Goal: Task Accomplishment & Management: Manage account settings

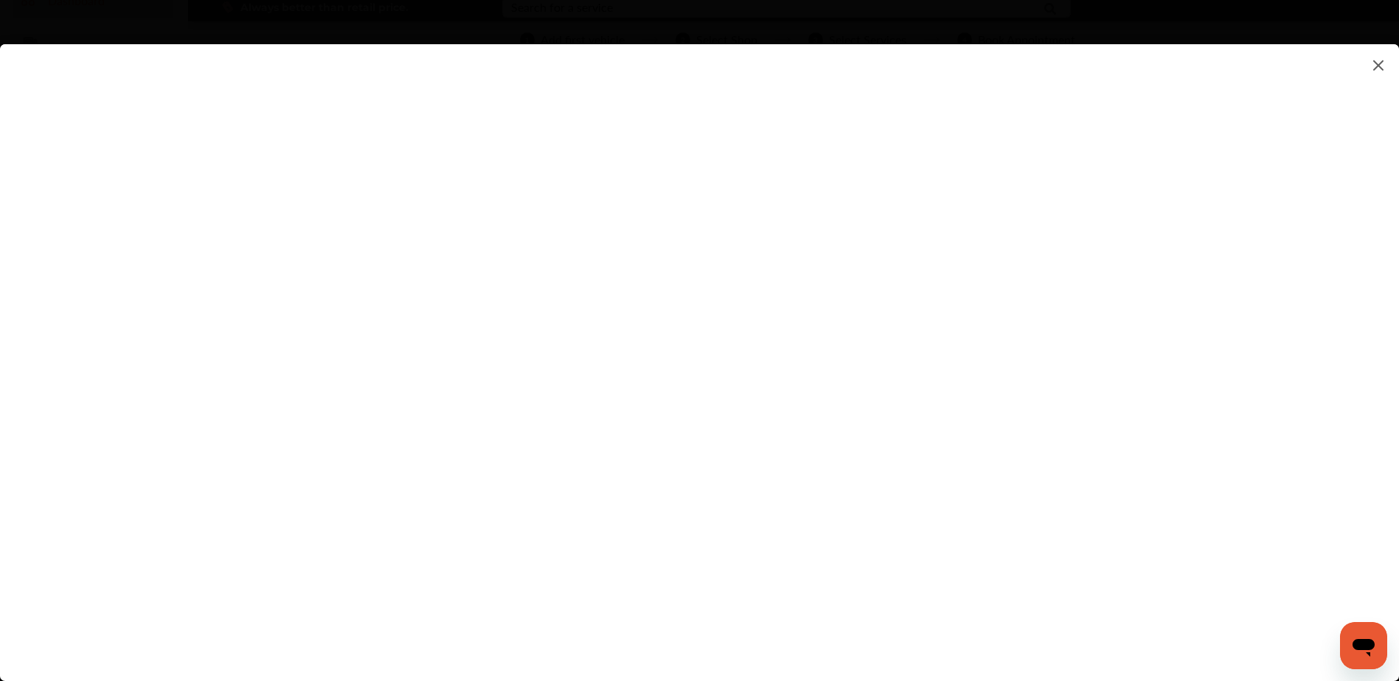
scroll to position [147, 0]
click at [929, 302] on flutter-view at bounding box center [699, 348] width 1399 height 608
type input "**********"
click at [934, 383] on flutter-view "**********" at bounding box center [699, 348] width 1399 height 608
click at [891, 340] on flutter-view at bounding box center [699, 348] width 1399 height 608
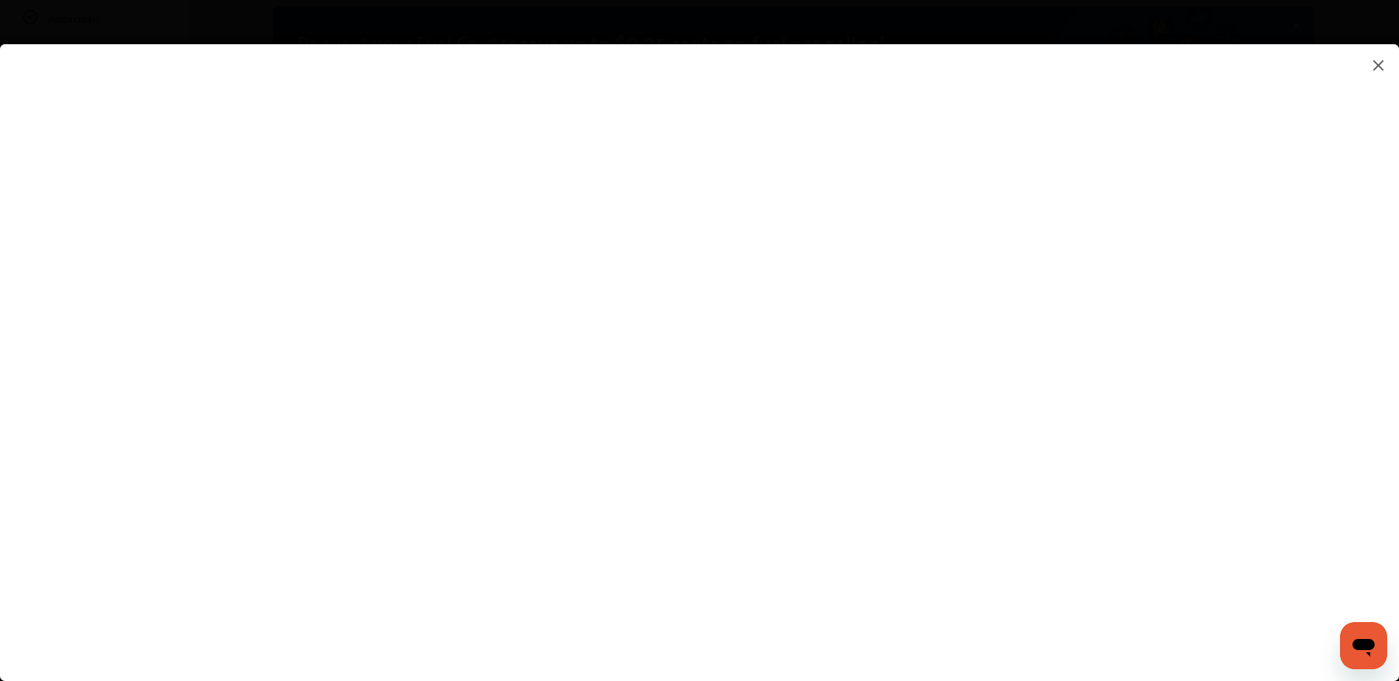
type textarea "**********"
click at [922, 377] on flutter-view at bounding box center [699, 348] width 1399 height 608
click at [945, 413] on flutter-view at bounding box center [699, 348] width 1399 height 608
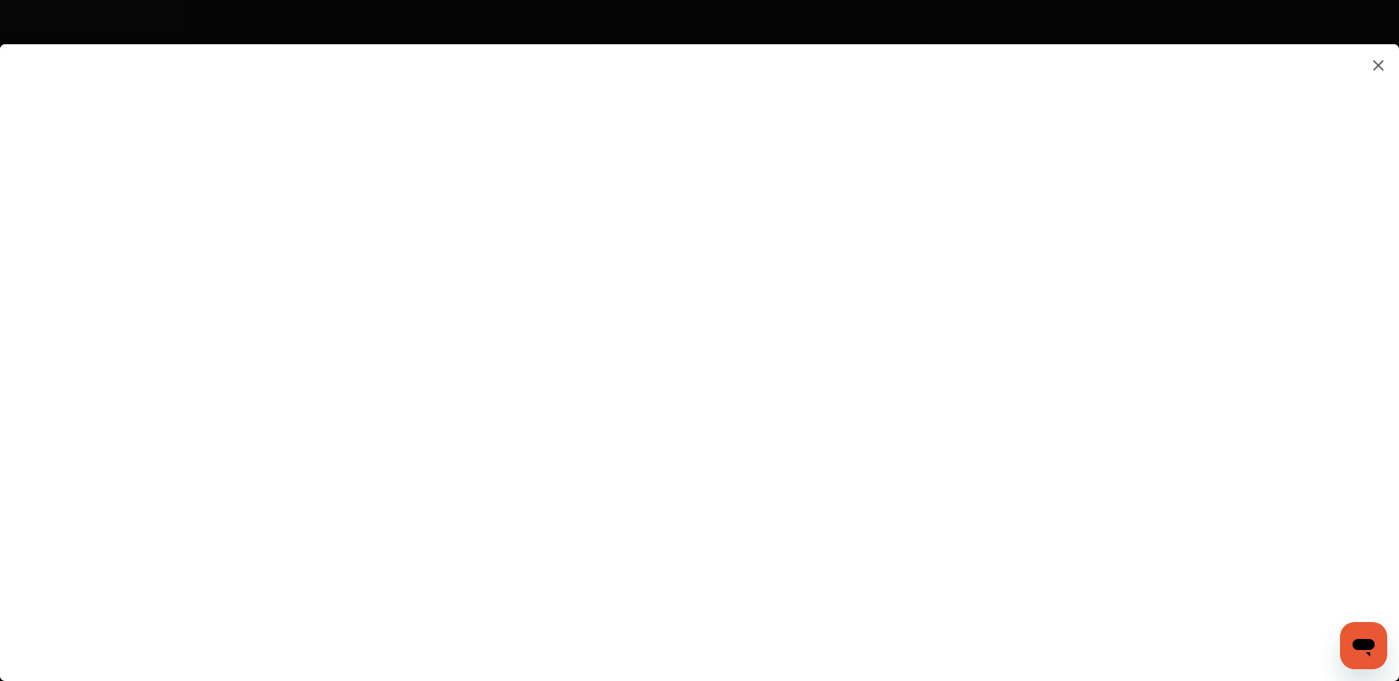
click at [891, 322] on flutter-view at bounding box center [699, 348] width 1399 height 608
click at [692, 418] on flutter-view at bounding box center [699, 348] width 1399 height 608
click at [890, 373] on flutter-view at bounding box center [699, 348] width 1399 height 608
type input "*********"
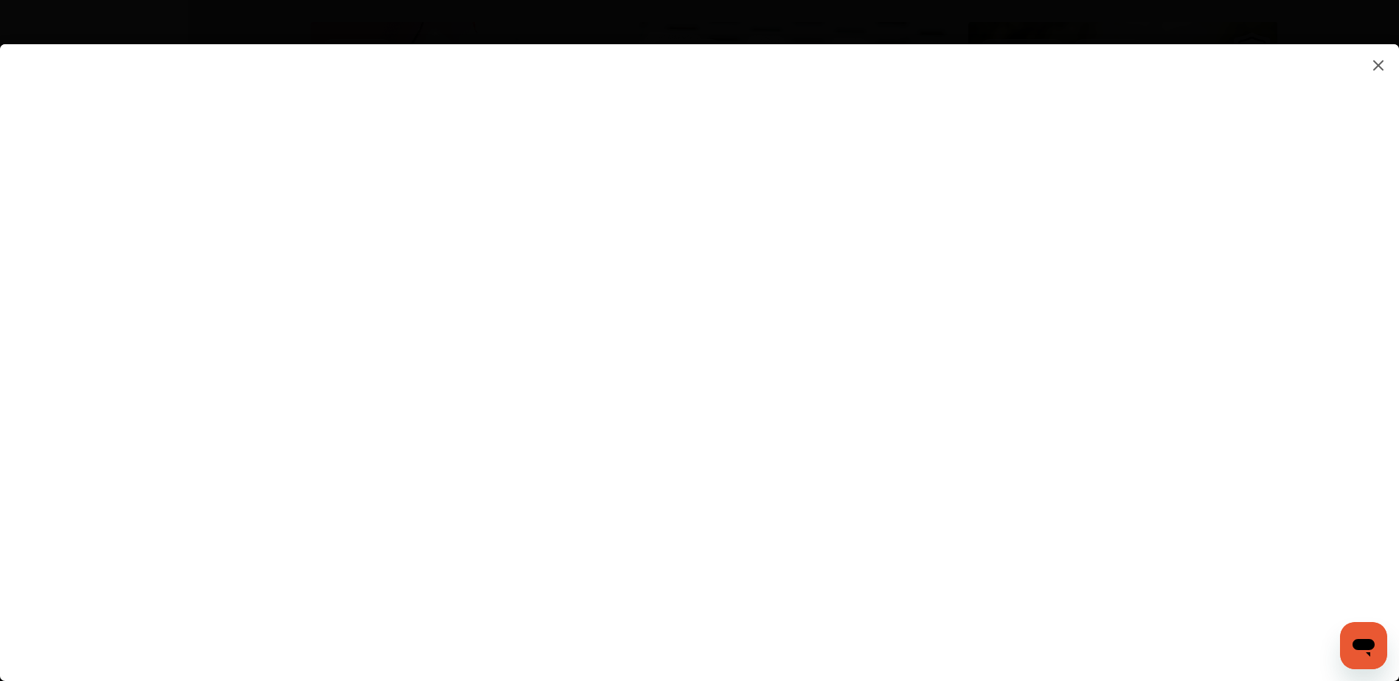
click at [828, 558] on flutter-view at bounding box center [699, 348] width 1399 height 608
click at [1007, 599] on flutter-view at bounding box center [699, 348] width 1399 height 608
click at [1371, 66] on img at bounding box center [1378, 65] width 18 height 18
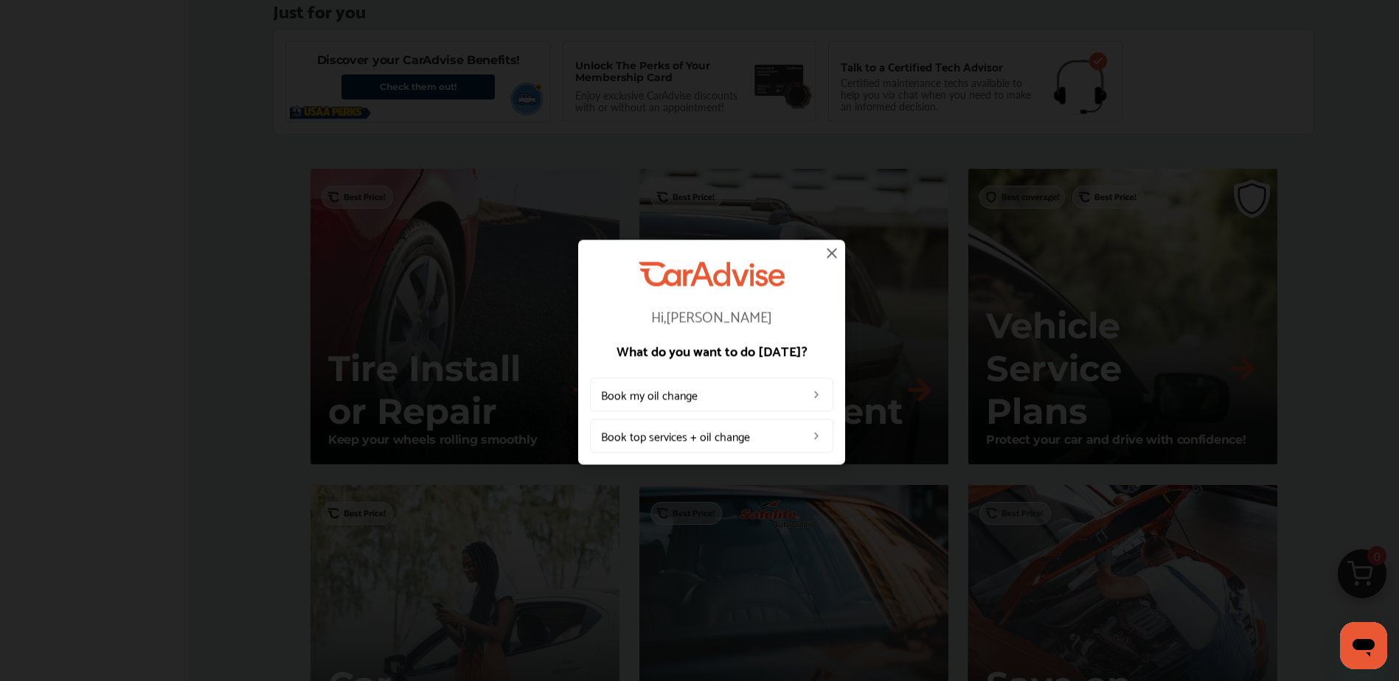
click at [834, 255] on img at bounding box center [832, 253] width 18 height 18
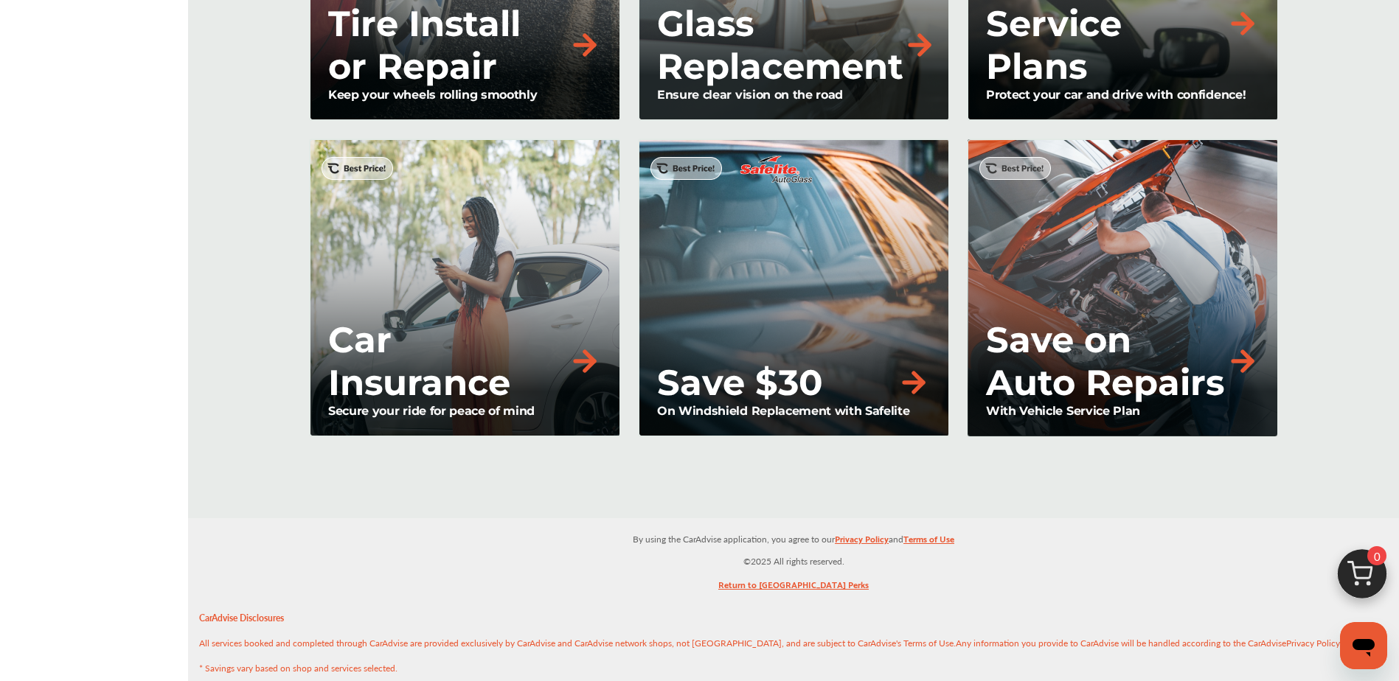
scroll to position [1327, 0]
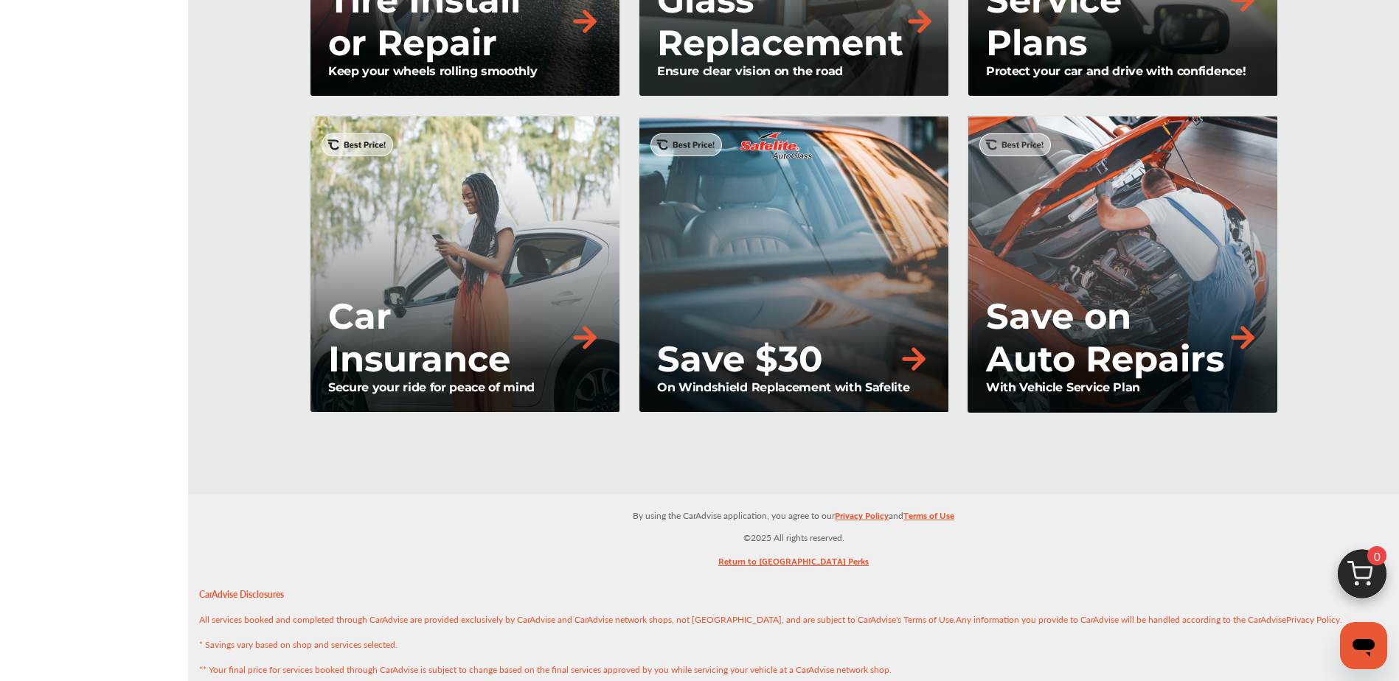
click at [435, 281] on div "Car Insurance Secure your ride for peace of mind" at bounding box center [464, 264] width 311 height 299
click at [363, 142] on div "Car Insurance Secure your ride for peace of mind" at bounding box center [464, 264] width 311 height 299
click at [582, 335] on img at bounding box center [584, 337] width 32 height 32
click at [500, 268] on div "Car Insurance Secure your ride for peace of mind" at bounding box center [464, 264] width 311 height 299
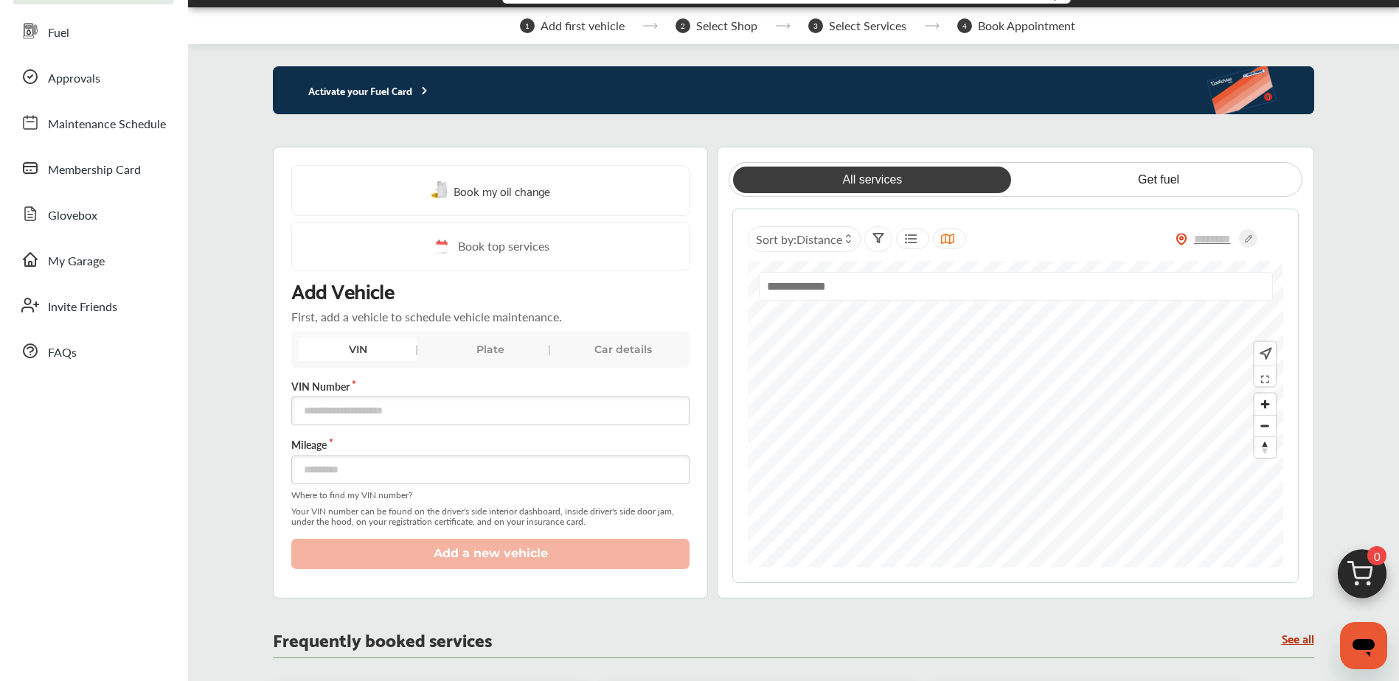
scroll to position [87, 0]
click at [616, 351] on div "Car details" at bounding box center [623, 350] width 118 height 24
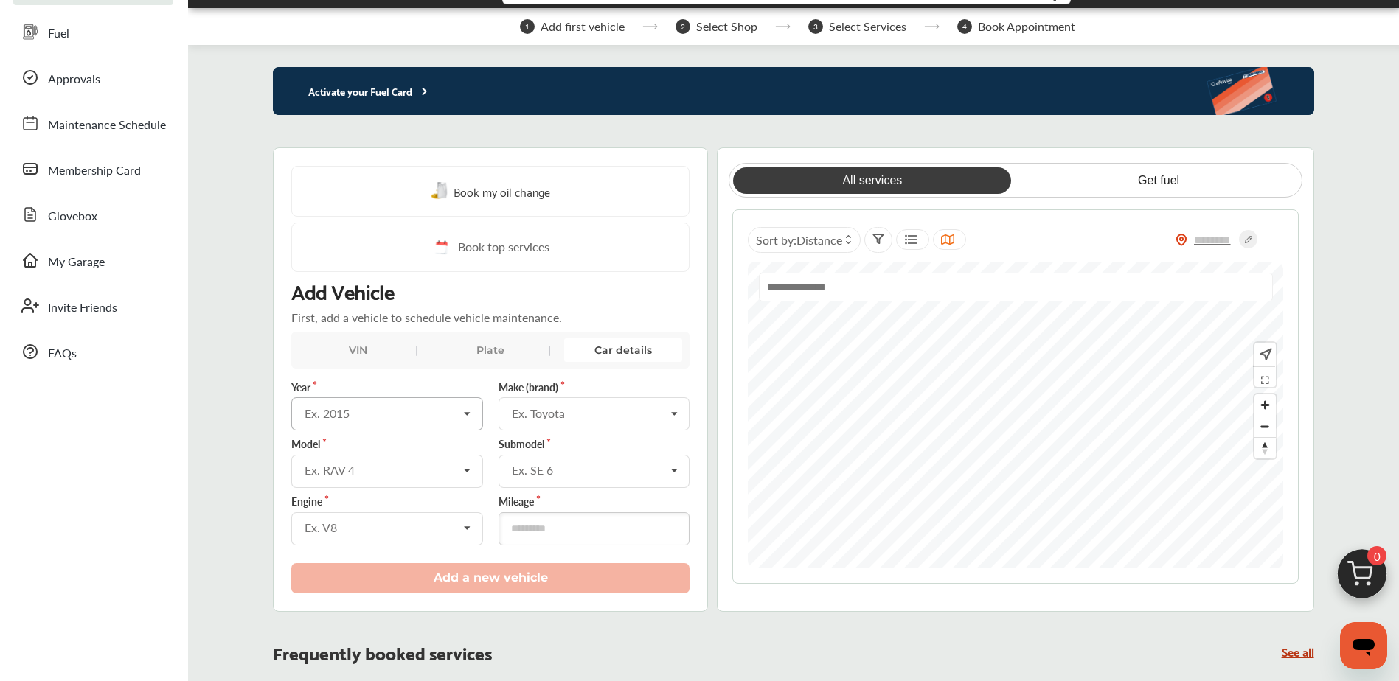
click at [463, 417] on icon at bounding box center [467, 414] width 25 height 32
click at [368, 484] on div "2020" at bounding box center [386, 484] width 188 height 31
click at [404, 475] on div "Ex. RAV 4" at bounding box center [381, 470] width 153 height 12
click at [543, 416] on div "Ex. Toyota" at bounding box center [588, 414] width 153 height 12
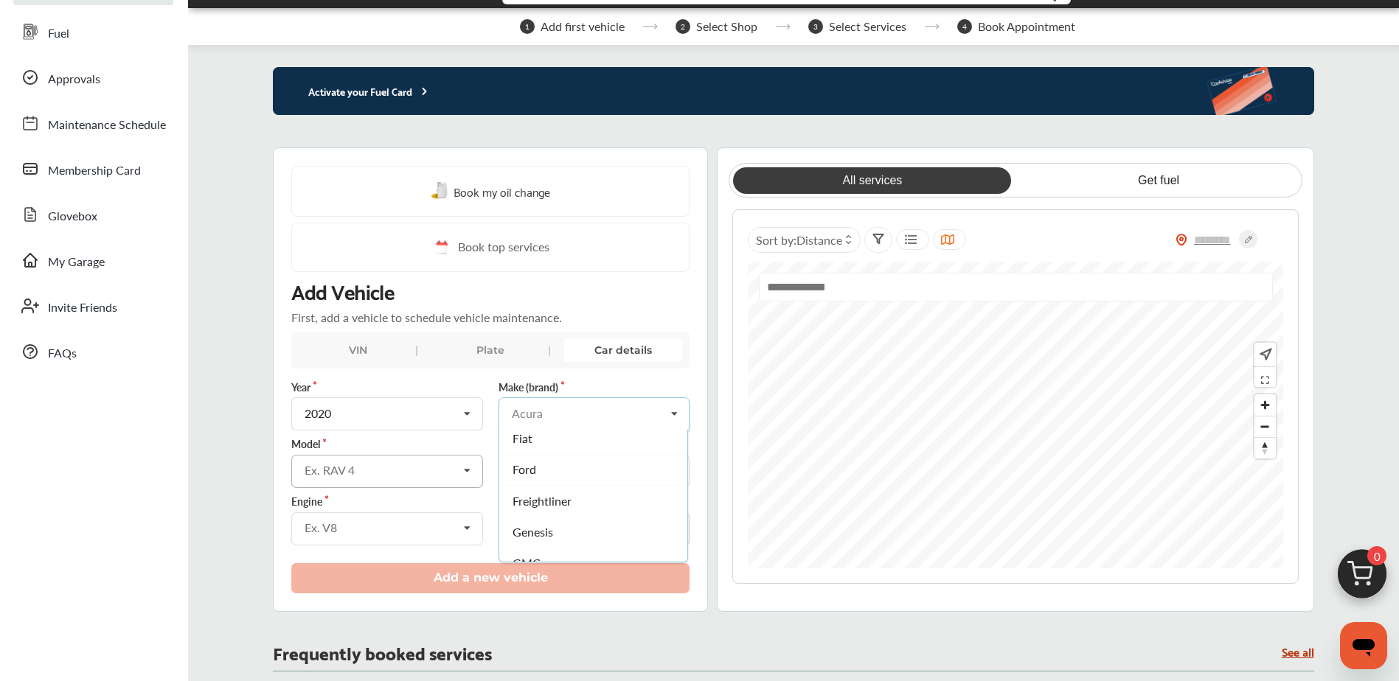
scroll to position [442, 0]
click at [543, 526] on span "Genesis" at bounding box center [533, 531] width 41 height 17
click at [422, 473] on div "Ex. RAV 4" at bounding box center [381, 470] width 153 height 12
click at [408, 507] on div "G70" at bounding box center [386, 502] width 188 height 31
click at [585, 465] on div "Ex. SE 6" at bounding box center [588, 470] width 153 height 12
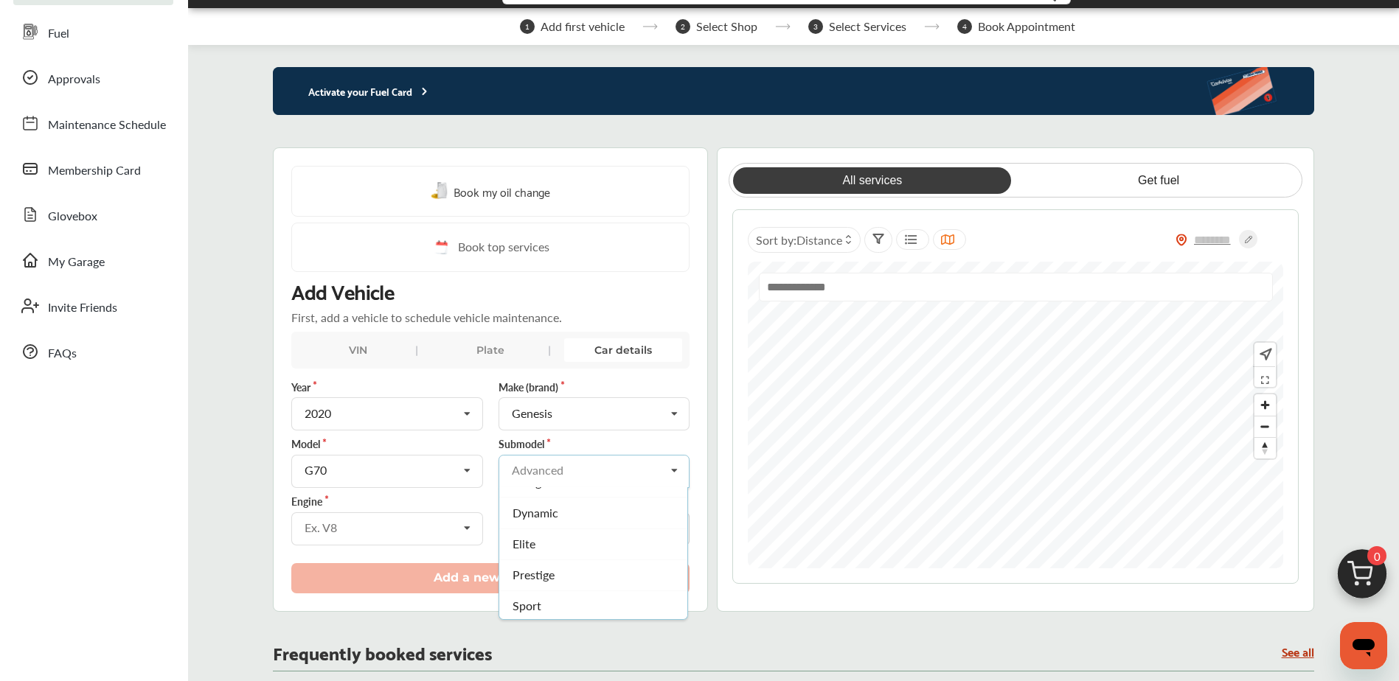
scroll to position [86, 0]
click at [577, 571] on div "Prestige" at bounding box center [593, 572] width 188 height 31
click at [423, 533] on div "Ex. V8" at bounding box center [381, 528] width 153 height 12
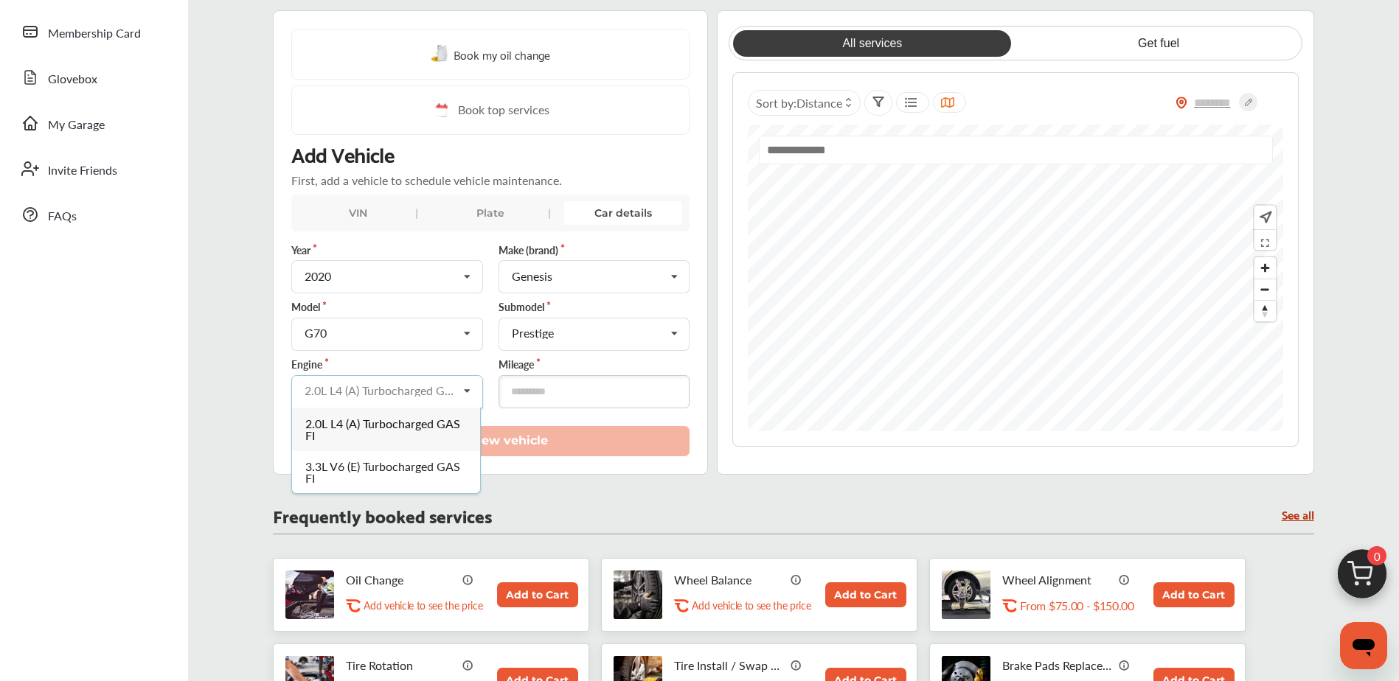
scroll to position [234, 0]
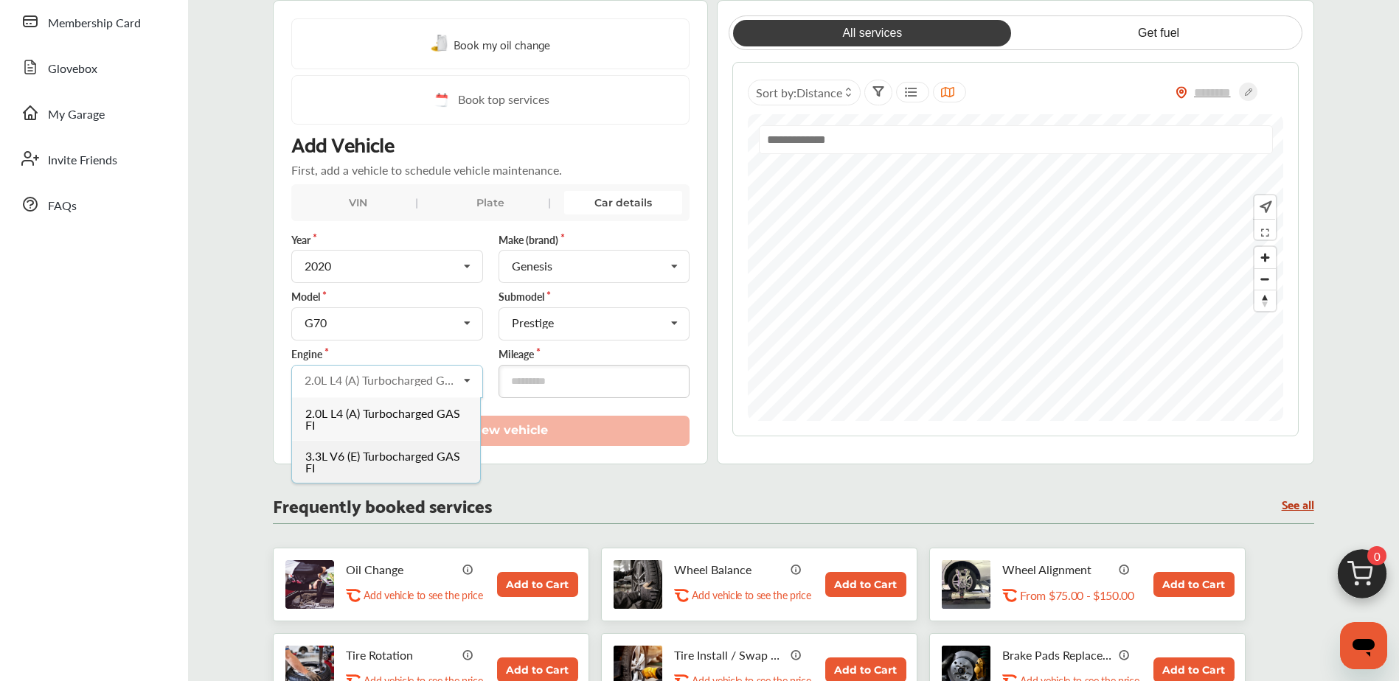
click at [399, 461] on span "3.3L V6 (E) Turbocharged GAS FI" at bounding box center [383, 461] width 155 height 29
click at [557, 385] on input "number" at bounding box center [593, 381] width 191 height 33
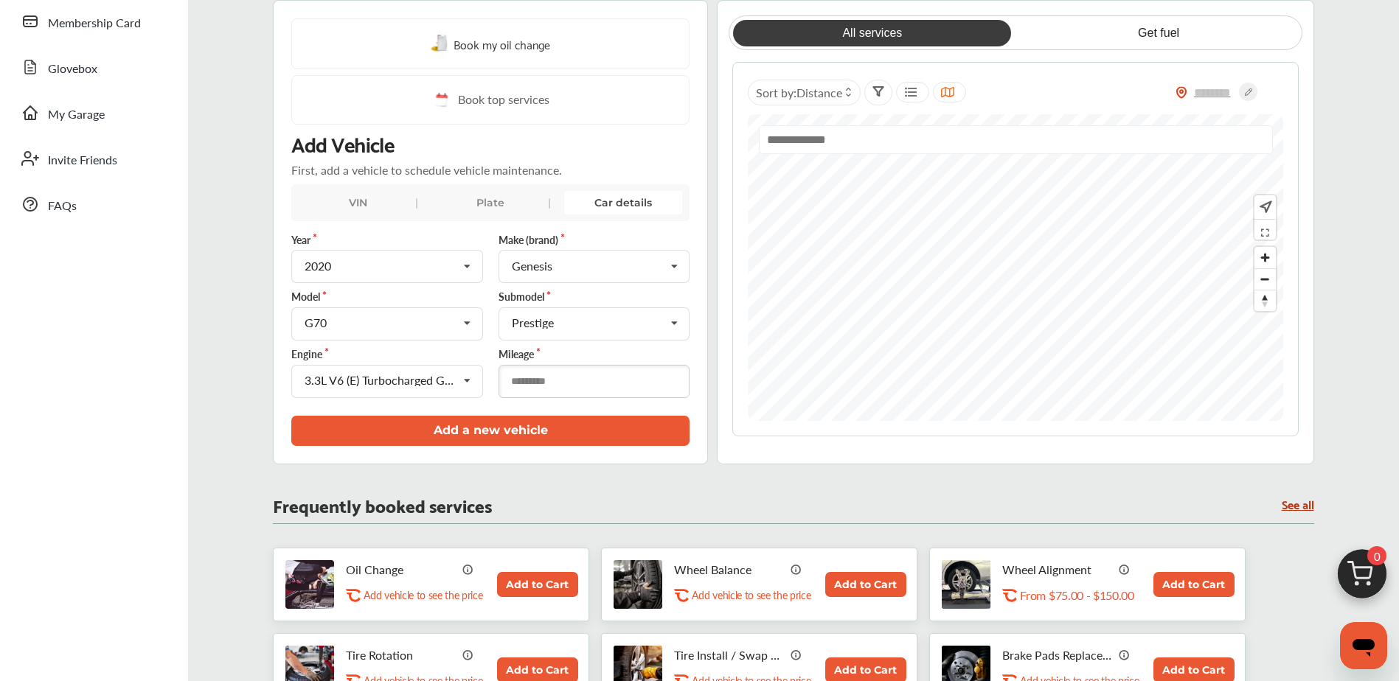
type input "*****"
click at [525, 425] on button "Add a new vehicle" at bounding box center [490, 431] width 398 height 30
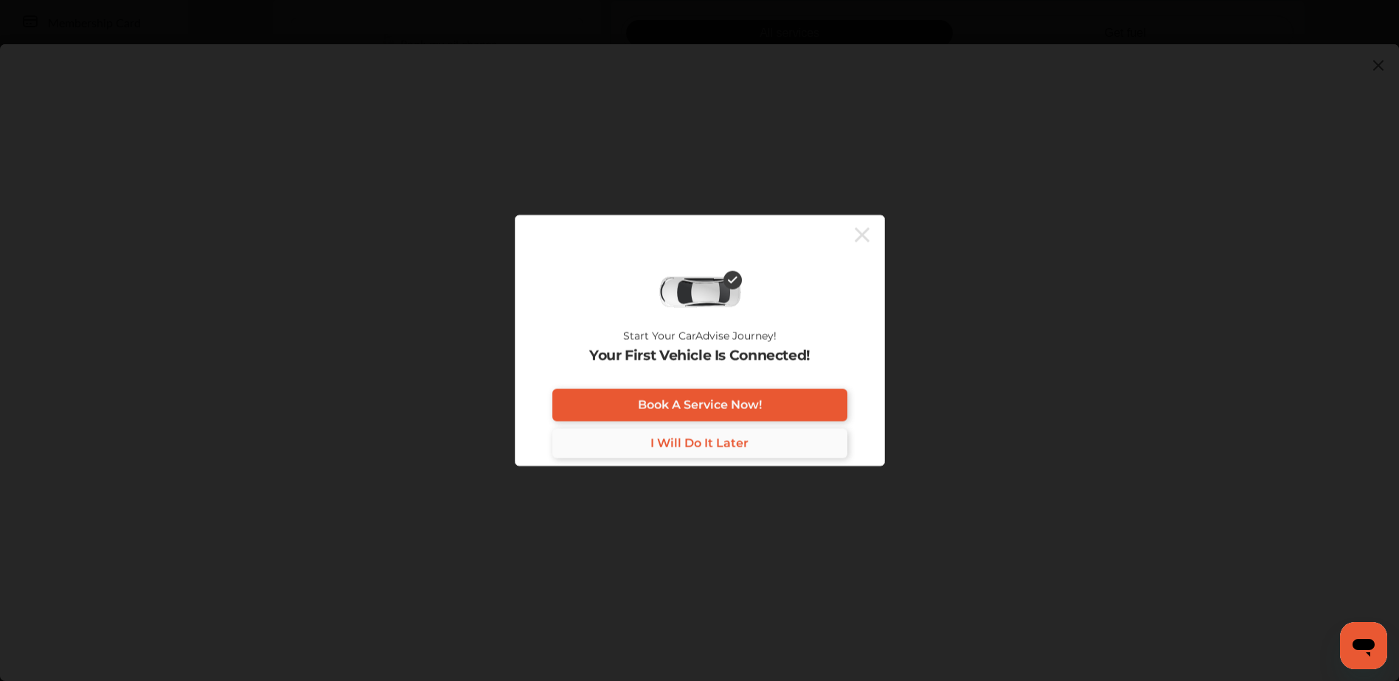
click at [690, 442] on span "I Will Do It Later" at bounding box center [699, 443] width 98 height 14
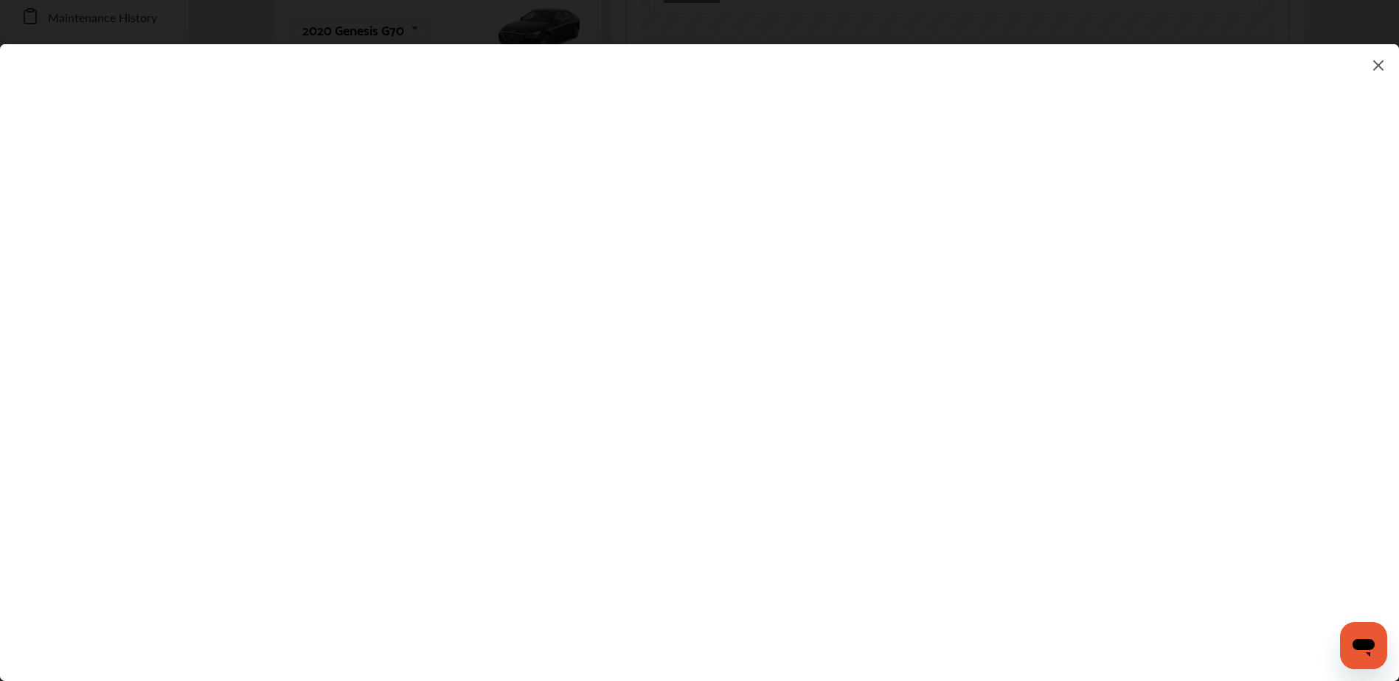
scroll to position [161, 0]
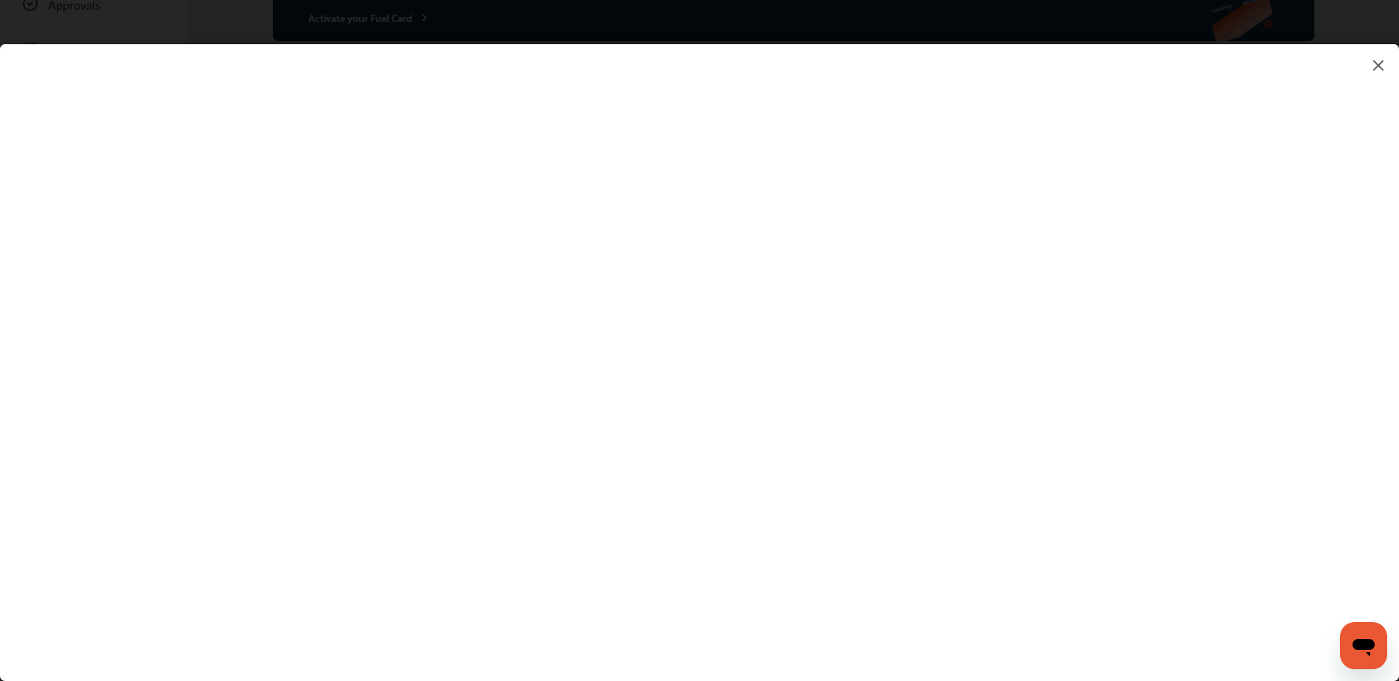
click at [1375, 62] on img at bounding box center [1378, 65] width 18 height 18
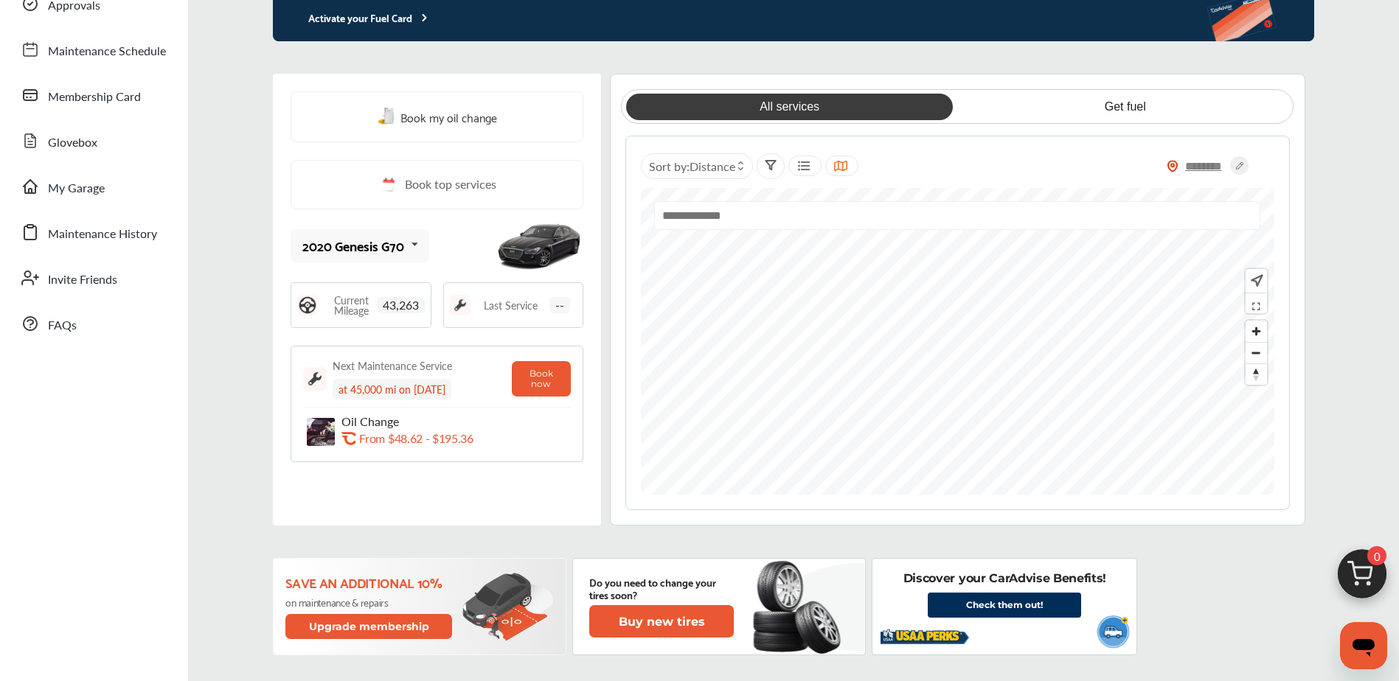
click at [1203, 164] on input "text" at bounding box center [1204, 166] width 52 height 15
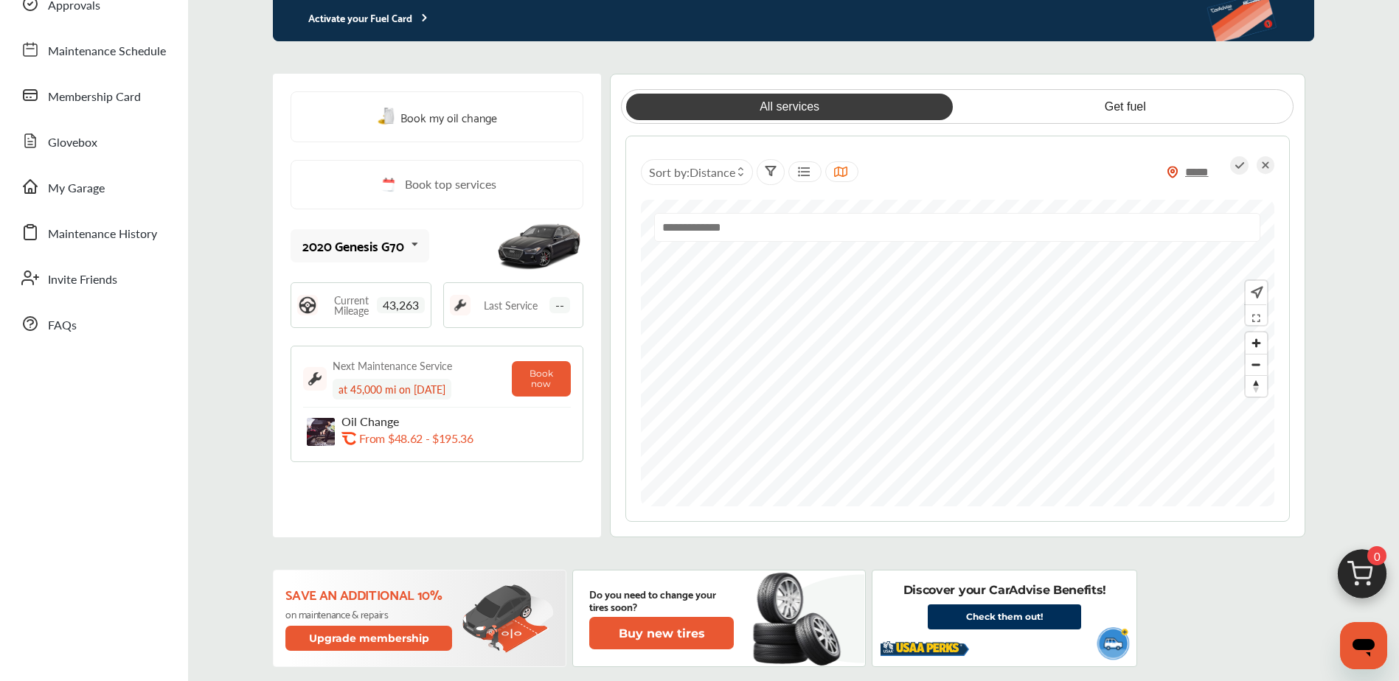
type input "*****"
click at [1240, 162] on icon at bounding box center [1239, 165] width 18 height 18
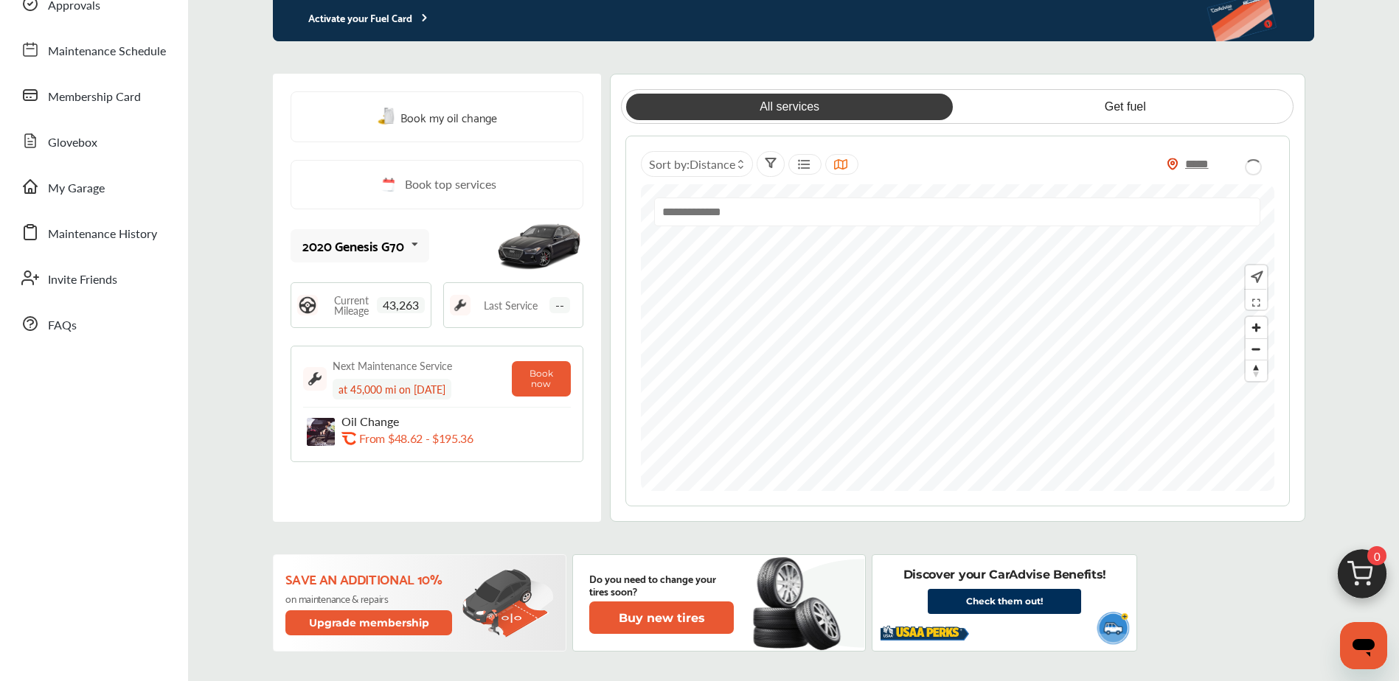
type input "*****"
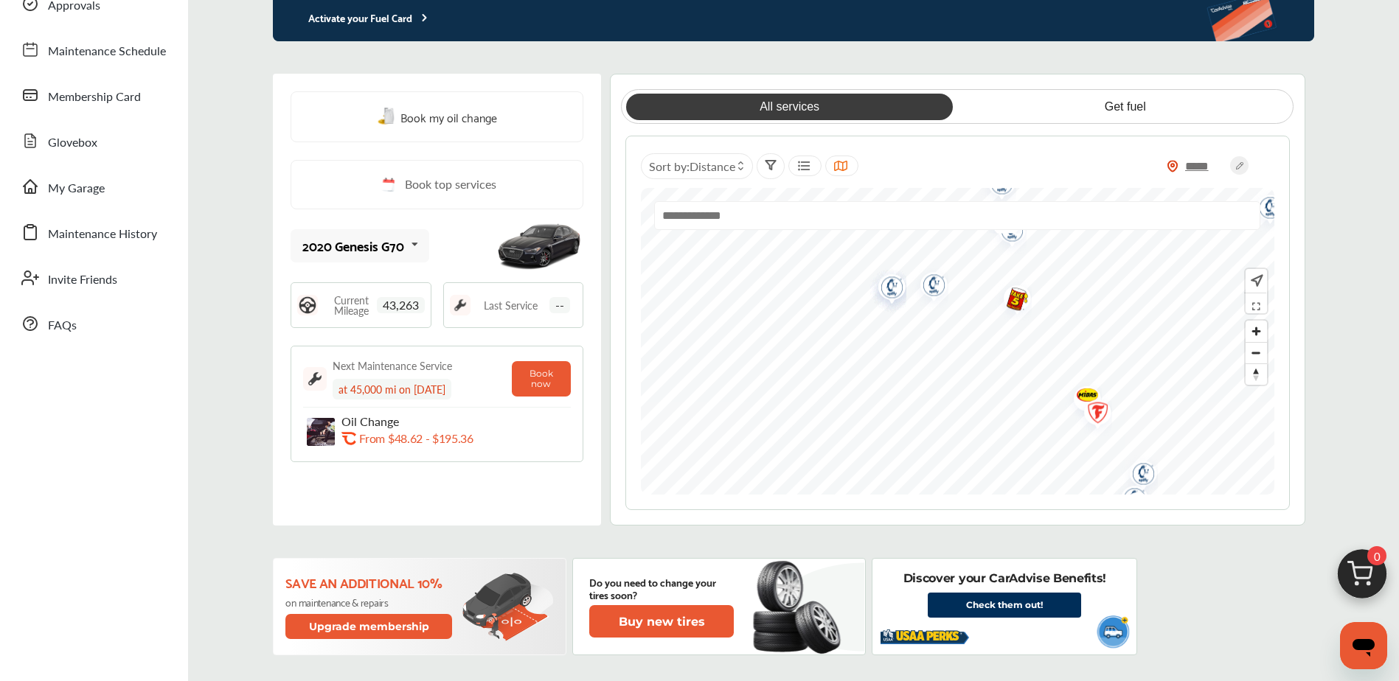
scroll to position [0, 0]
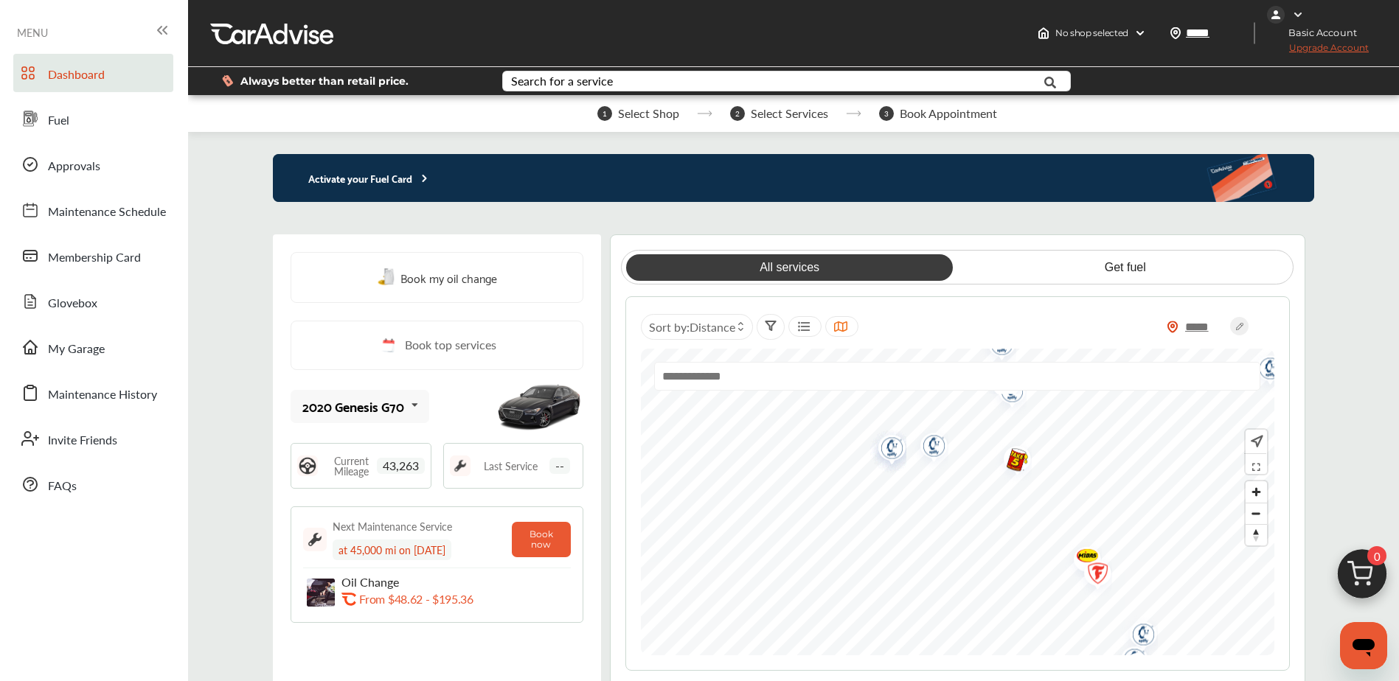
click at [1295, 15] on img at bounding box center [1298, 15] width 12 height 12
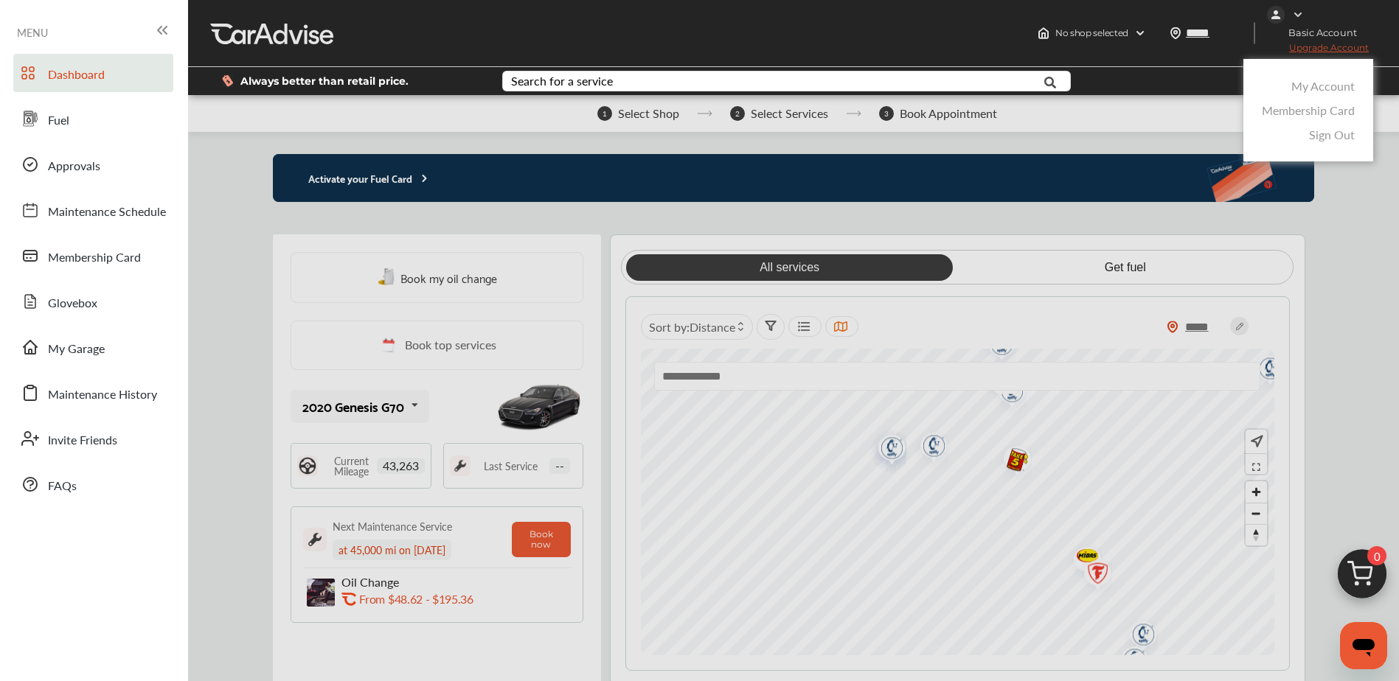
click at [1308, 86] on link "My Account" at bounding box center [1322, 85] width 63 height 17
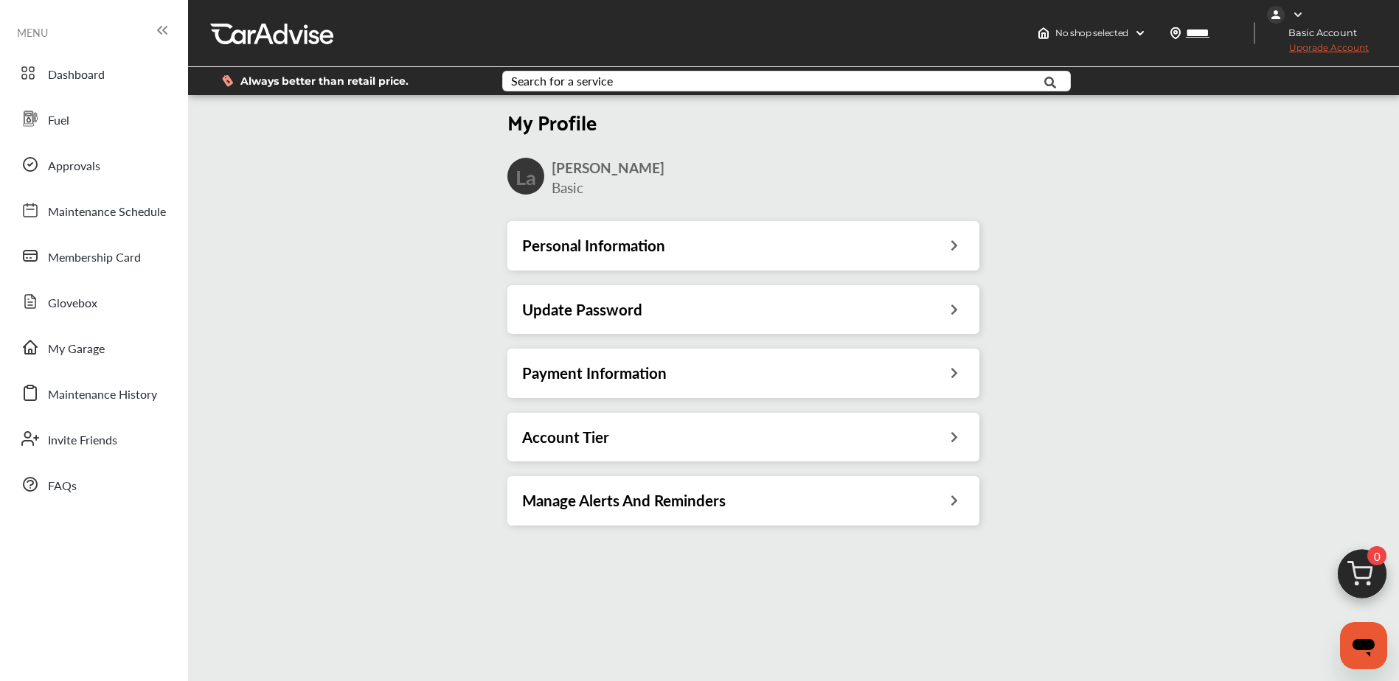
click at [900, 243] on div "Personal Information" at bounding box center [743, 245] width 442 height 19
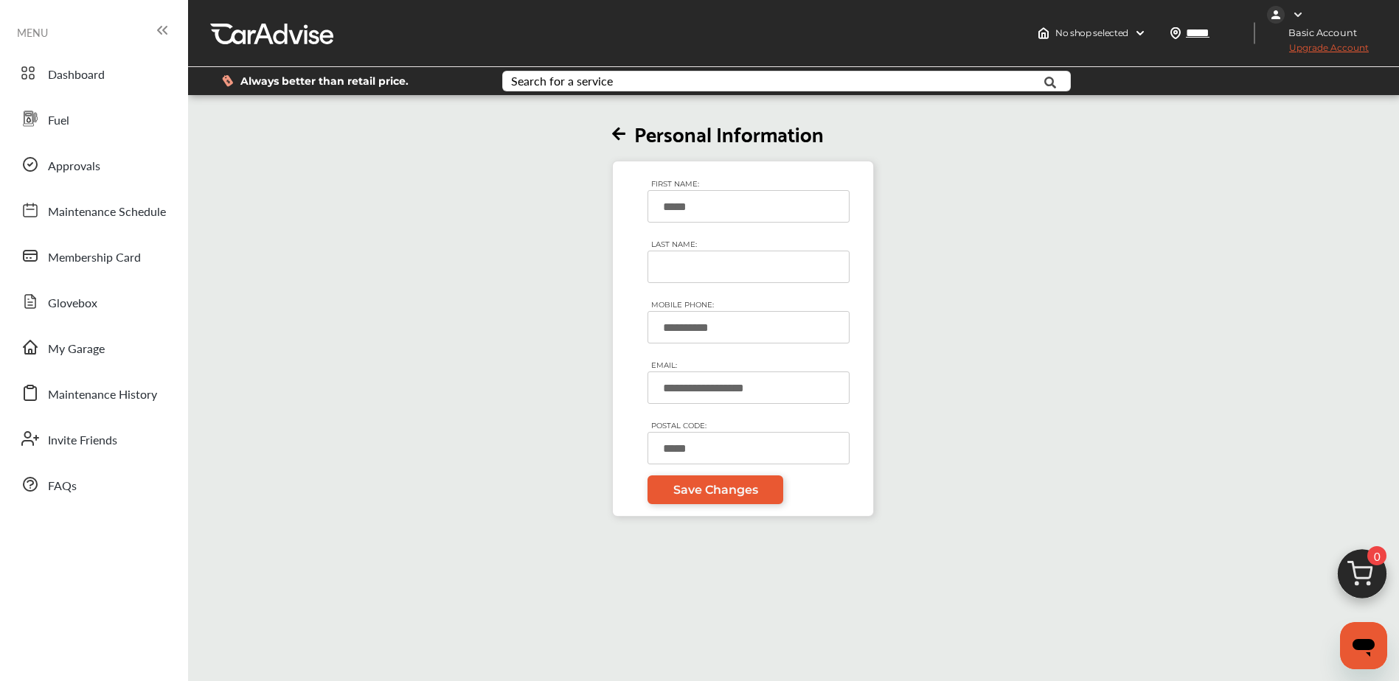
click at [726, 267] on input "LAST NAME:" at bounding box center [748, 267] width 202 height 32
type input "*******"
click at [714, 485] on span "Save Changes" at bounding box center [715, 490] width 85 height 14
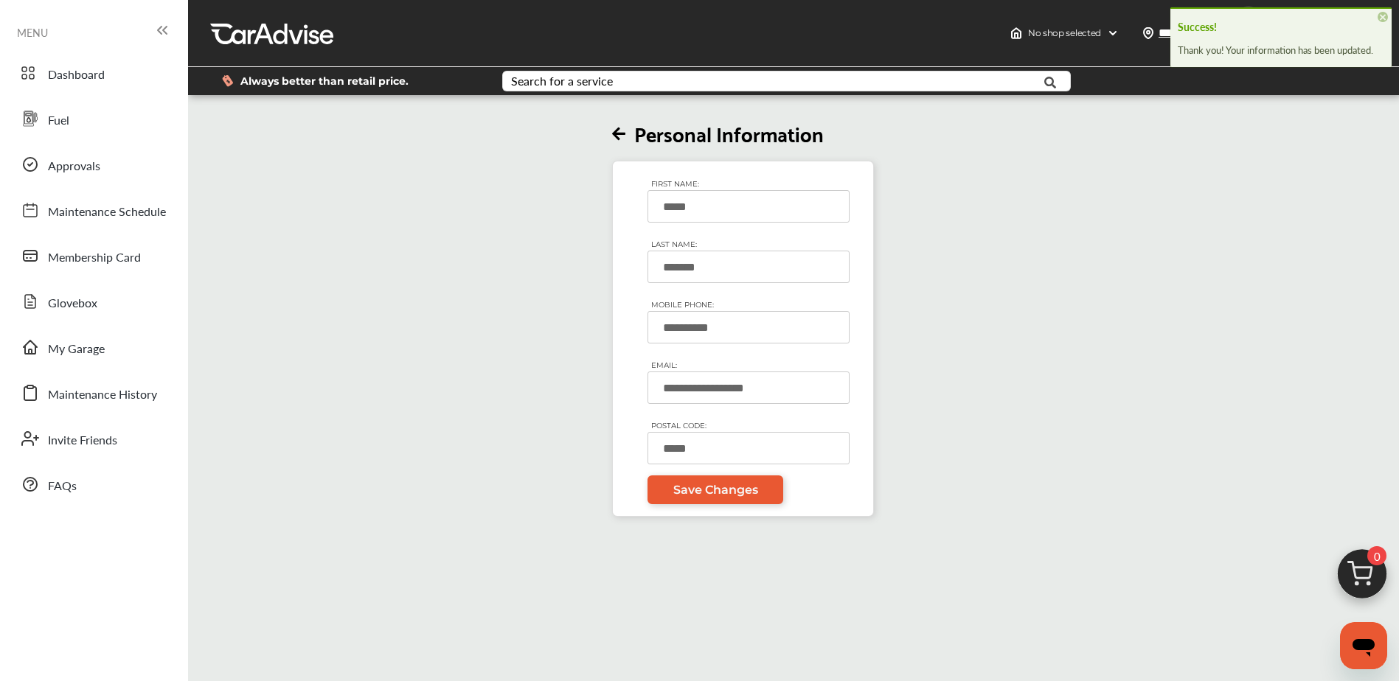
click at [619, 131] on icon at bounding box center [618, 134] width 13 height 15
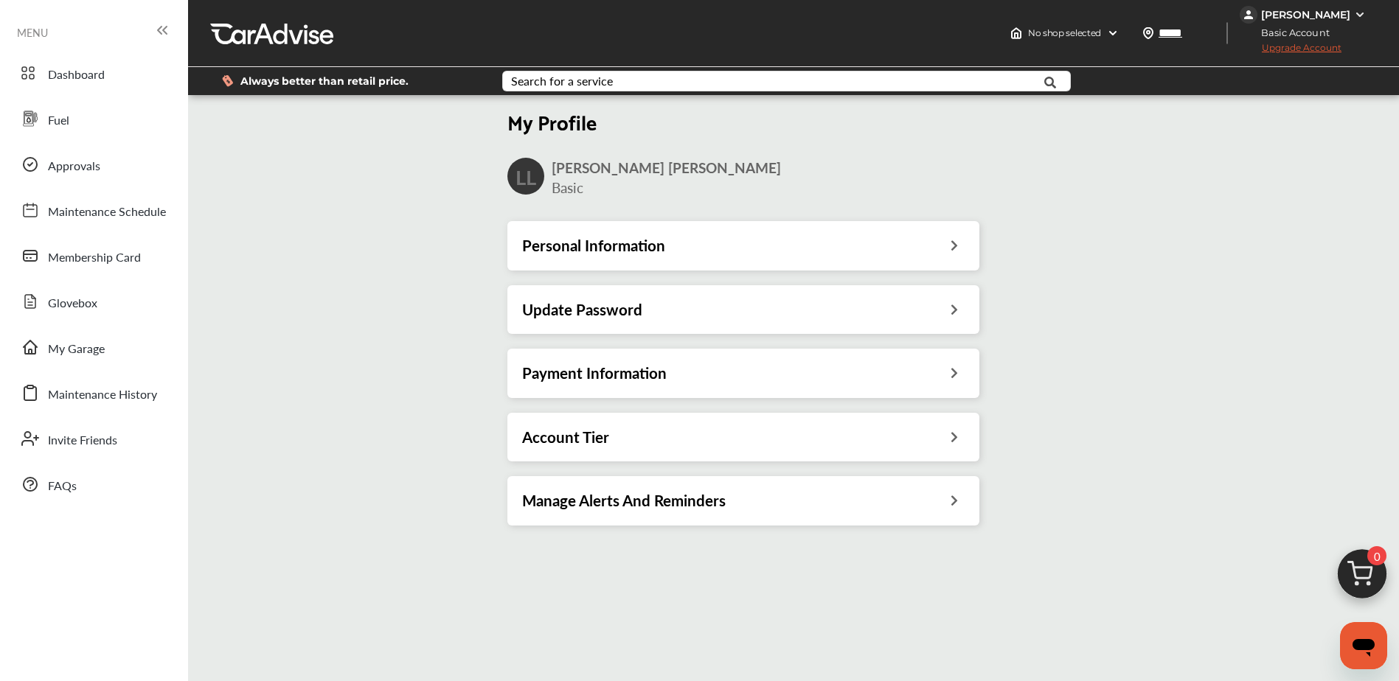
click at [744, 433] on div "Account Tier" at bounding box center [743, 437] width 442 height 19
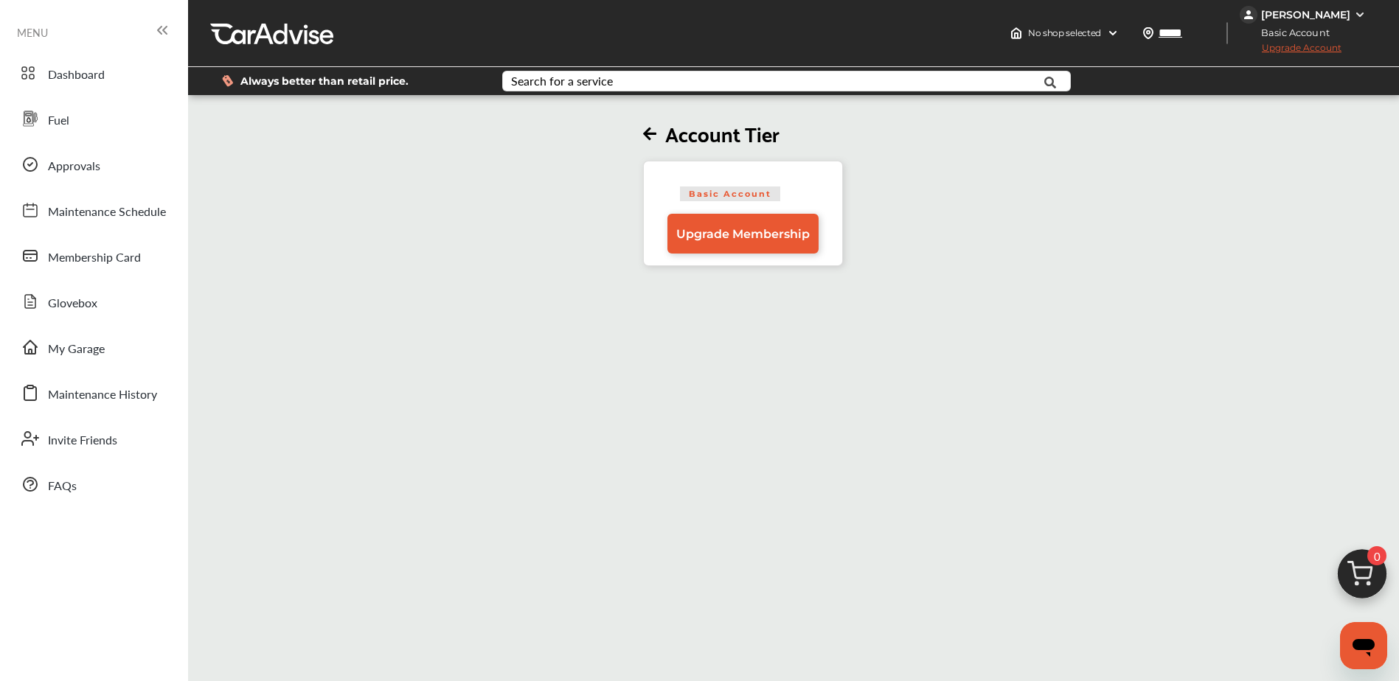
click at [653, 133] on icon at bounding box center [649, 134] width 13 height 15
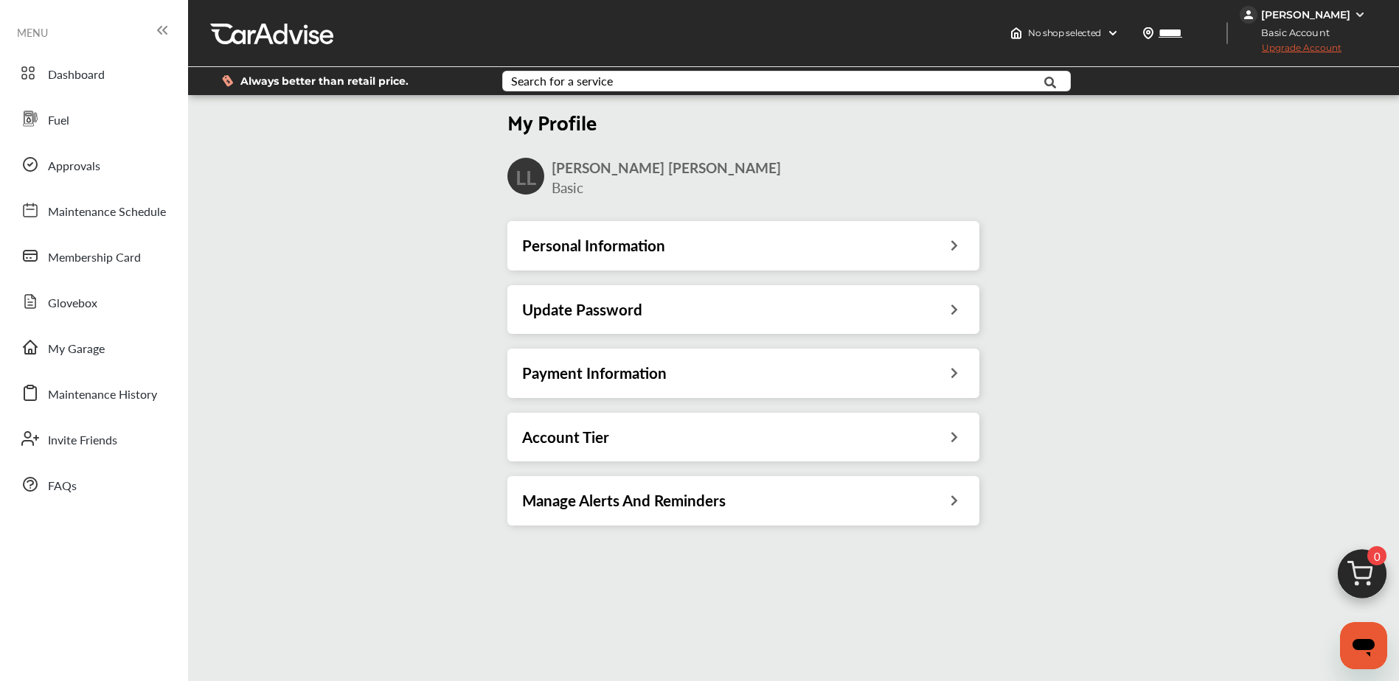
click at [643, 504] on h3 "Manage Alerts And Reminders" at bounding box center [623, 500] width 203 height 19
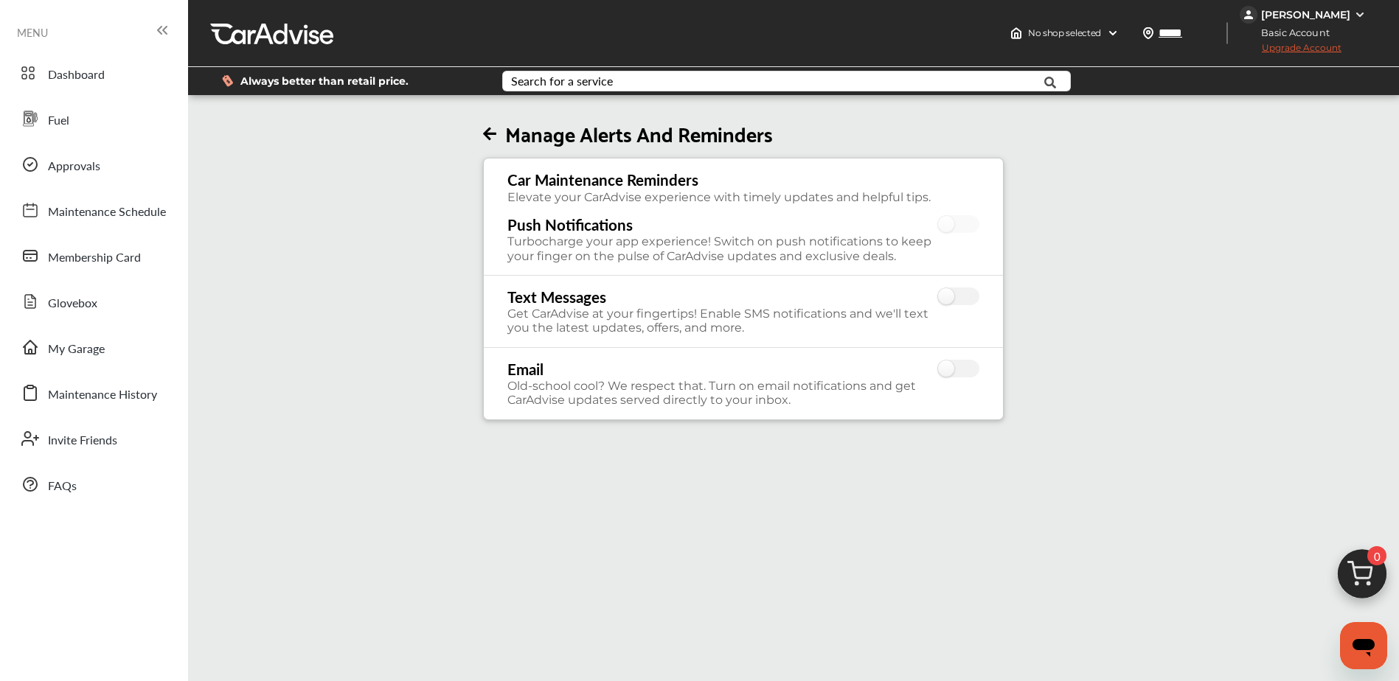
click at [492, 134] on icon at bounding box center [489, 134] width 13 height 15
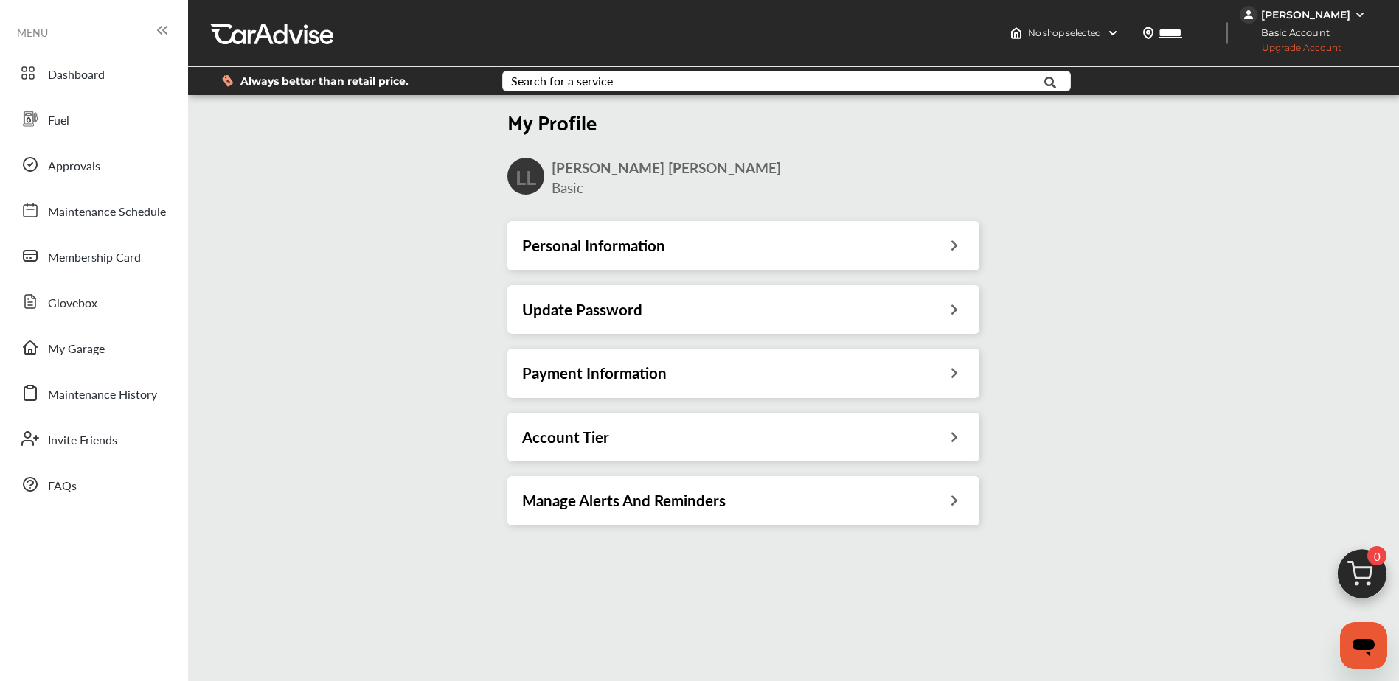
drag, startPoint x: 1279, startPoint y: 279, endPoint x: 1295, endPoint y: 253, distance: 30.1
click at [1287, 279] on div "My Profile [PERSON_NAME] Basic Personal Information Update Password Payment Inf…" at bounding box center [743, 319] width 1119 height 442
click at [1257, 15] on img at bounding box center [1248, 15] width 18 height 18
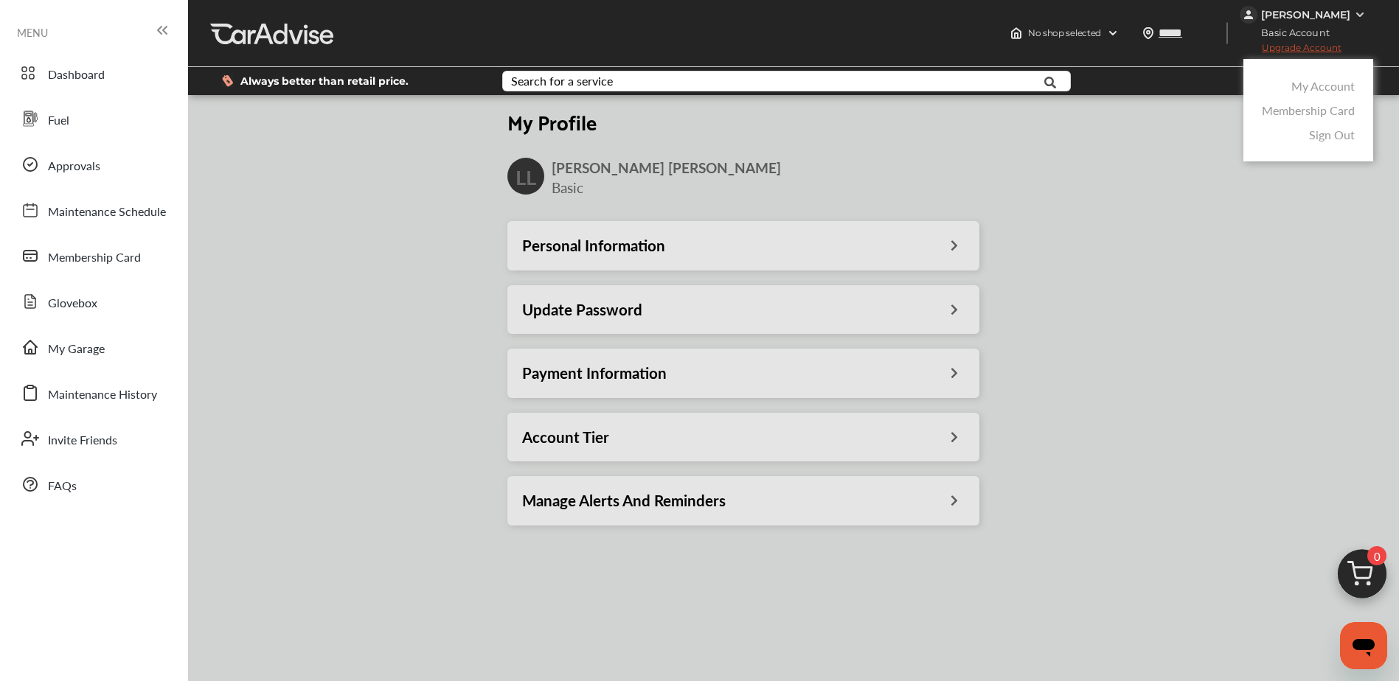
click at [1313, 110] on link "Membership Card" at bounding box center [1308, 110] width 93 height 17
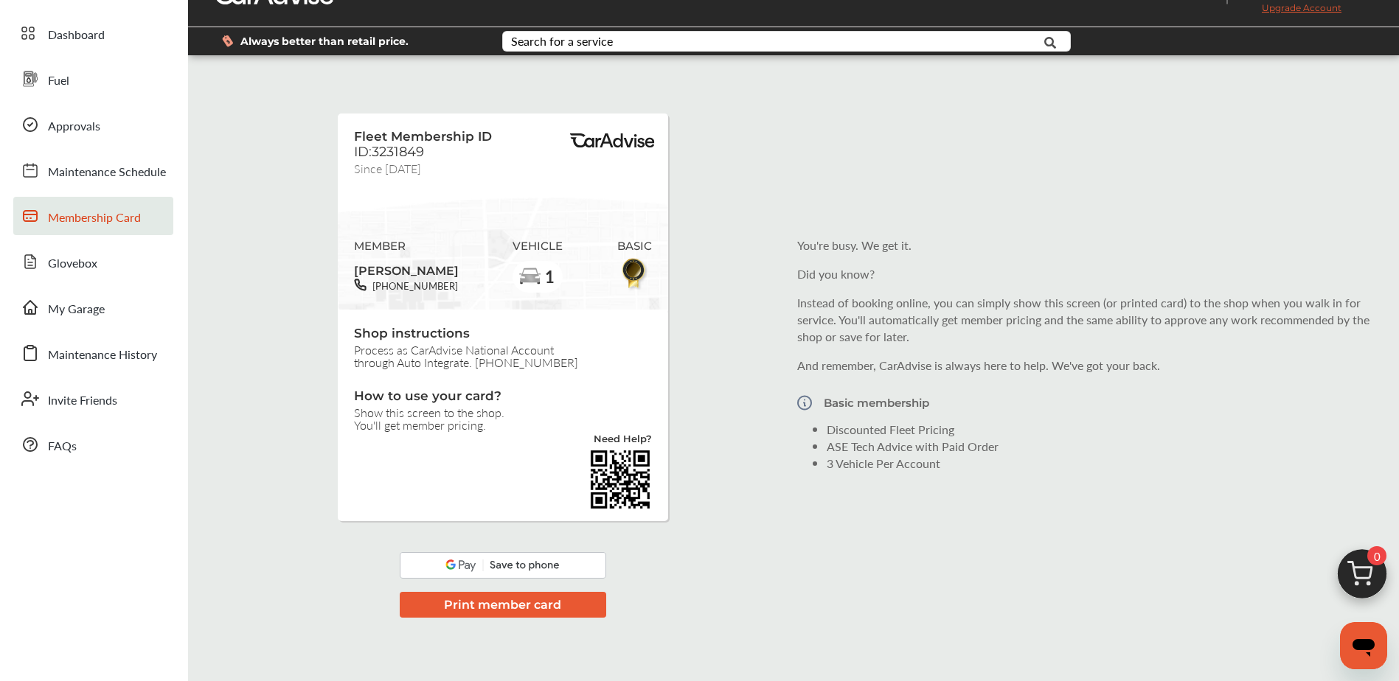
scroll to position [74, 0]
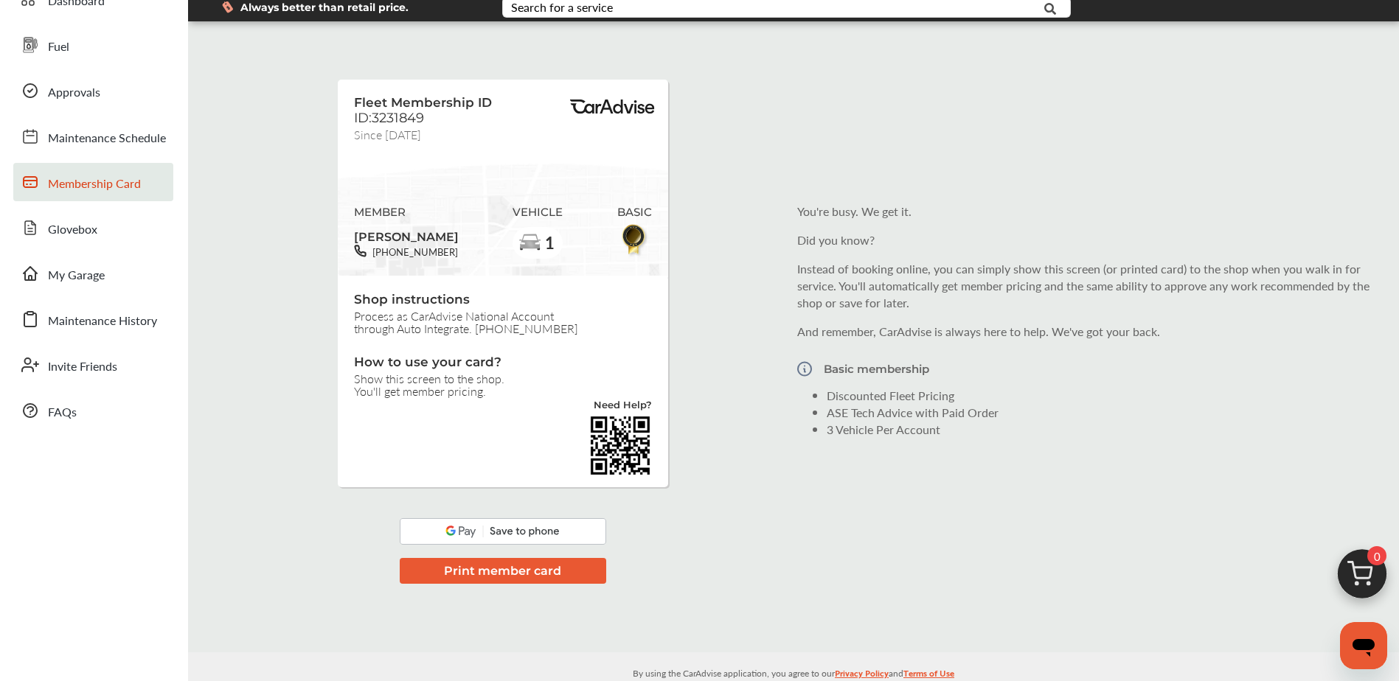
click at [495, 572] on button "Print member card" at bounding box center [503, 571] width 206 height 26
click at [521, 532] on img at bounding box center [503, 531] width 206 height 27
click at [460, 529] on img at bounding box center [503, 531] width 206 height 27
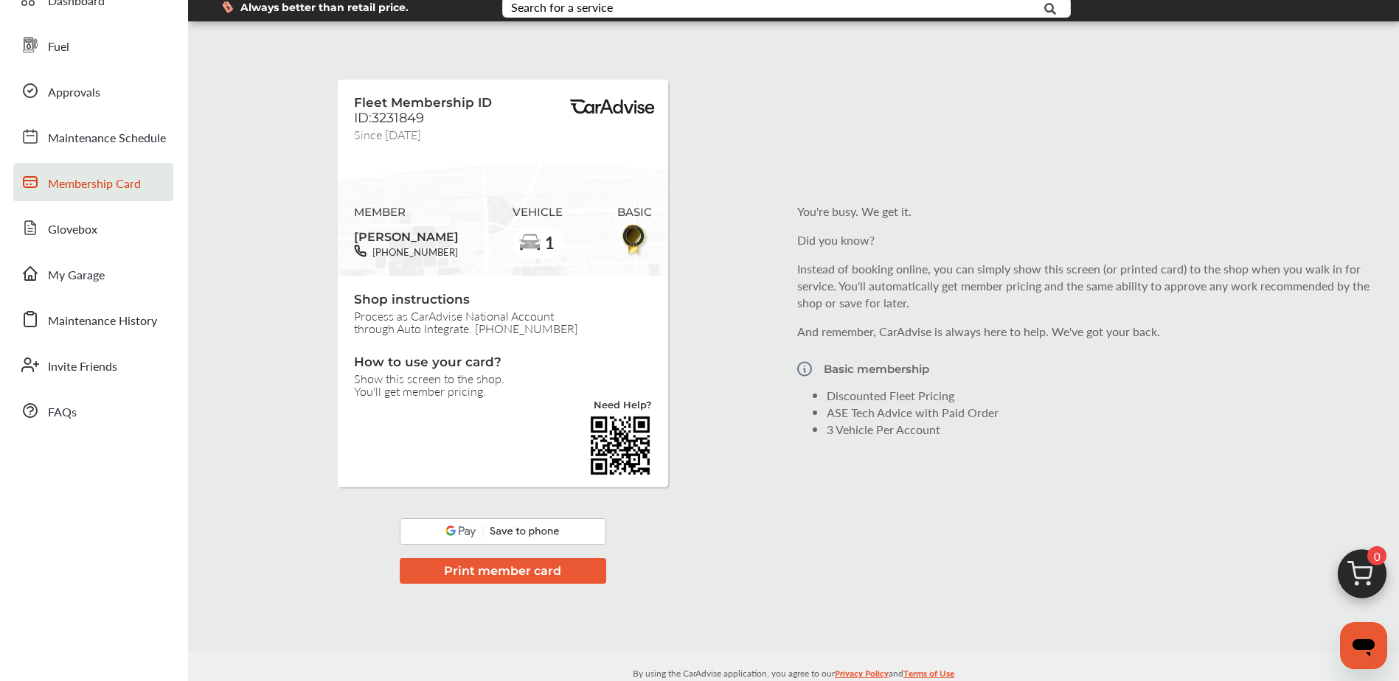
click at [502, 528] on img at bounding box center [503, 531] width 206 height 27
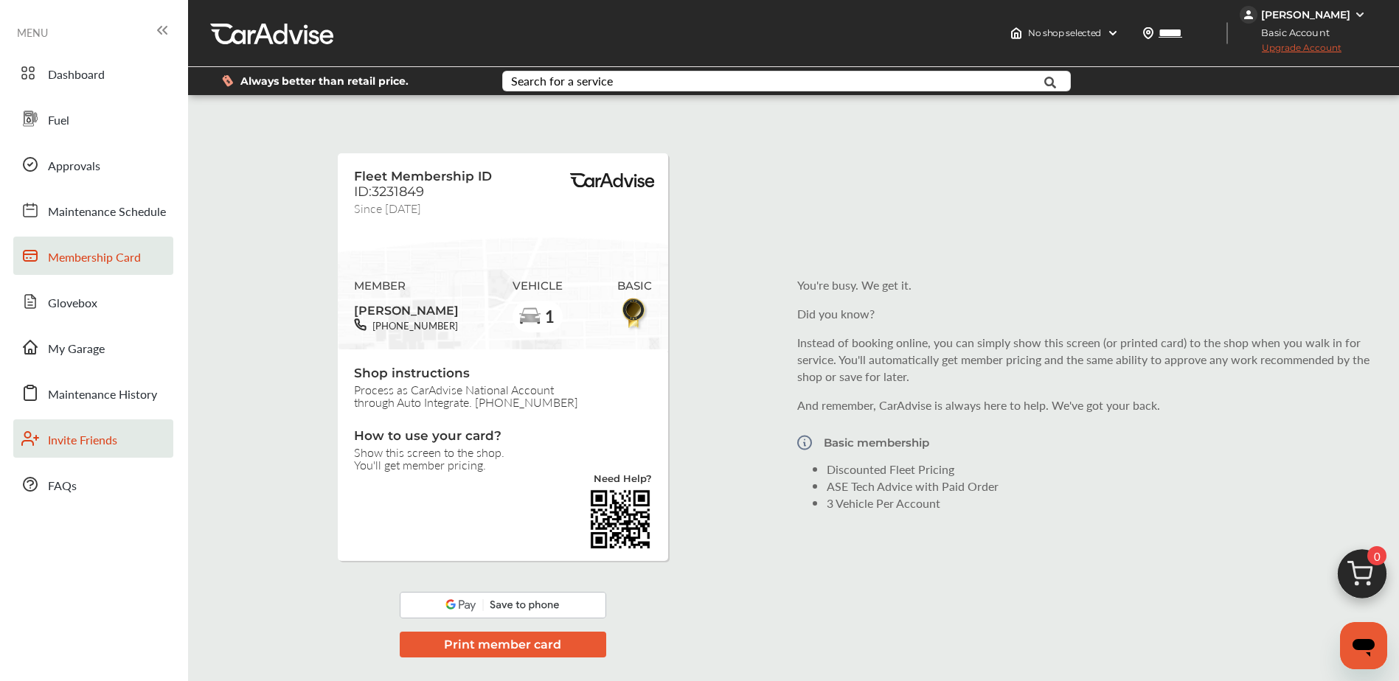
click at [76, 442] on span "Invite Friends" at bounding box center [82, 440] width 69 height 19
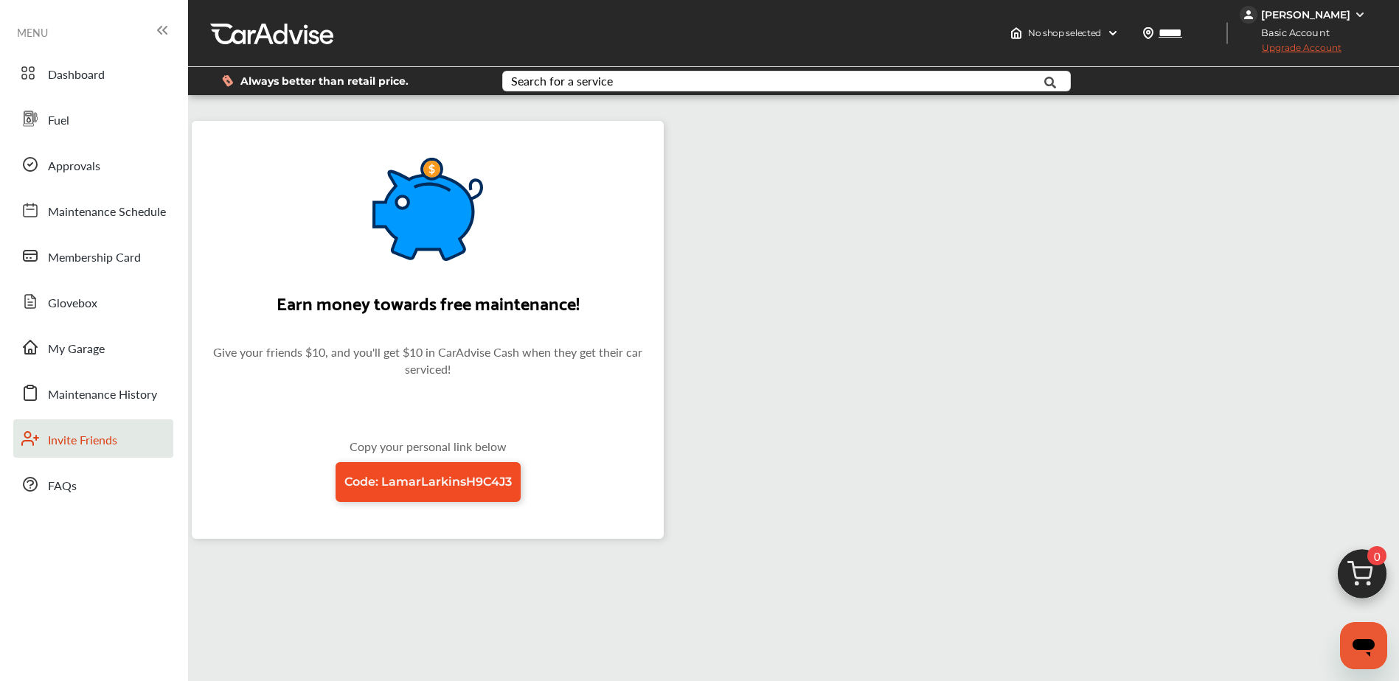
click at [421, 479] on span "Code: LamarLarkinsH9C4J3" at bounding box center [427, 482] width 167 height 14
click at [1340, 11] on div "[PERSON_NAME]" at bounding box center [1305, 14] width 89 height 13
